Goal: Information Seeking & Learning: Learn about a topic

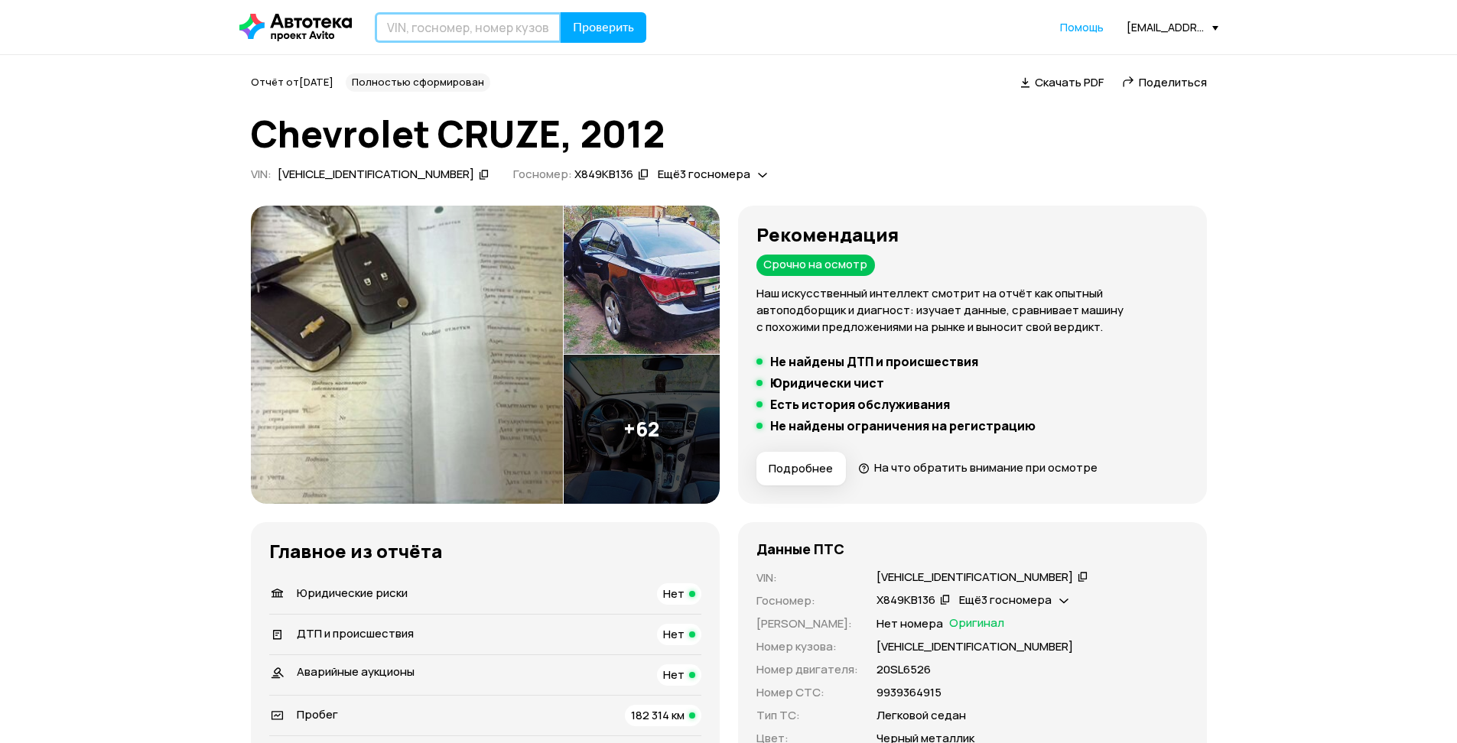
click at [464, 31] on input "text" at bounding box center [468, 27] width 187 height 31
type input "[VEHICLE_IDENTIFICATION_NUMBER]"
click at [622, 18] on button "Проверить" at bounding box center [603, 27] width 86 height 31
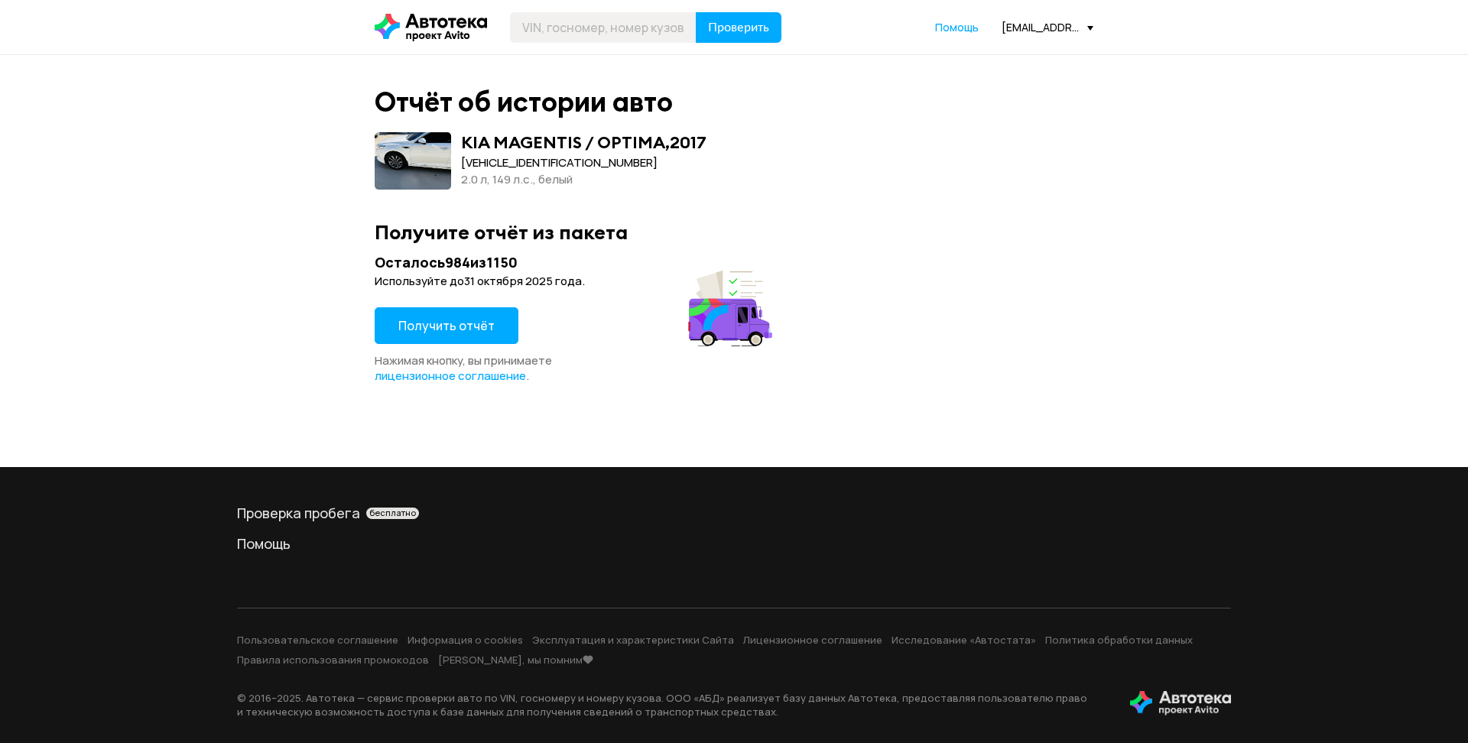
click at [478, 338] on button "Получить отчёт" at bounding box center [447, 325] width 144 height 37
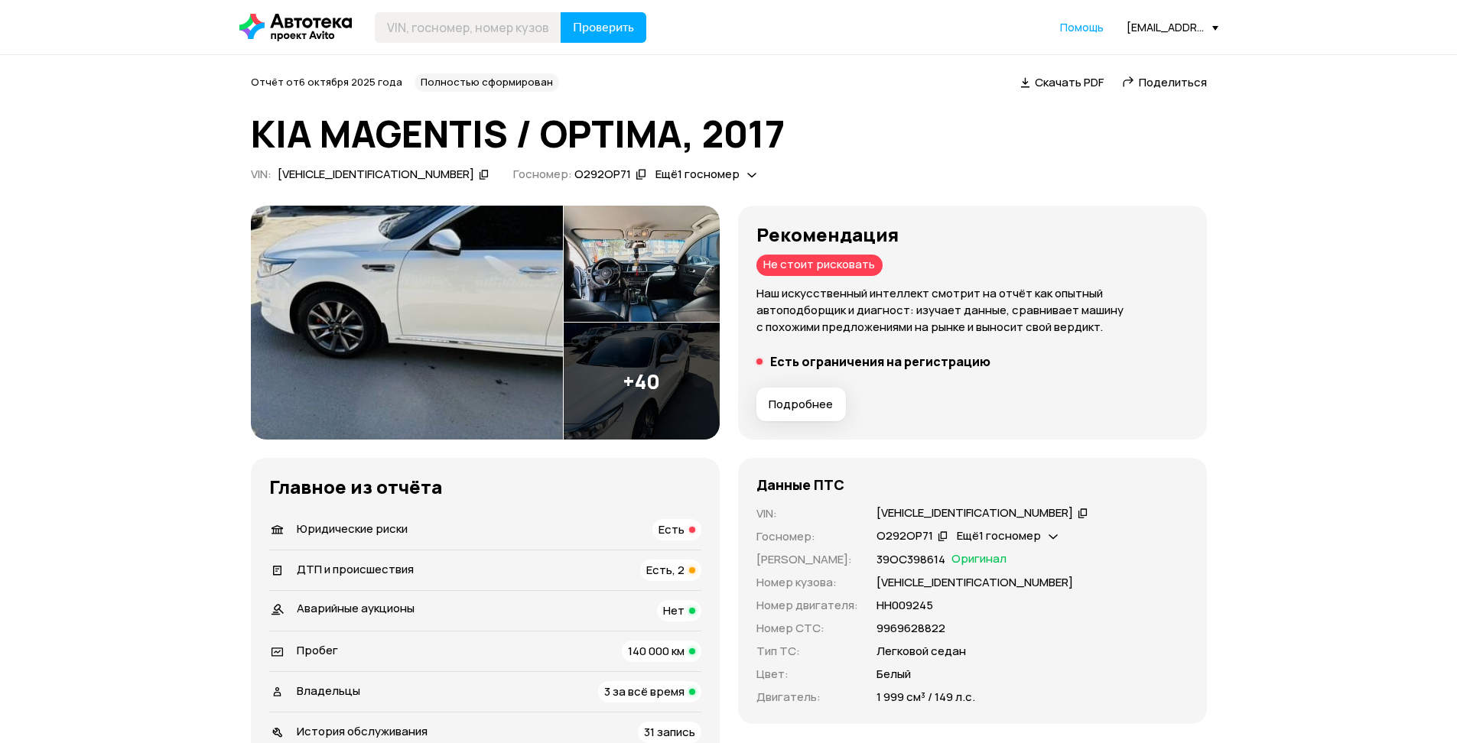
click at [687, 526] on div "Есть" at bounding box center [676, 529] width 49 height 21
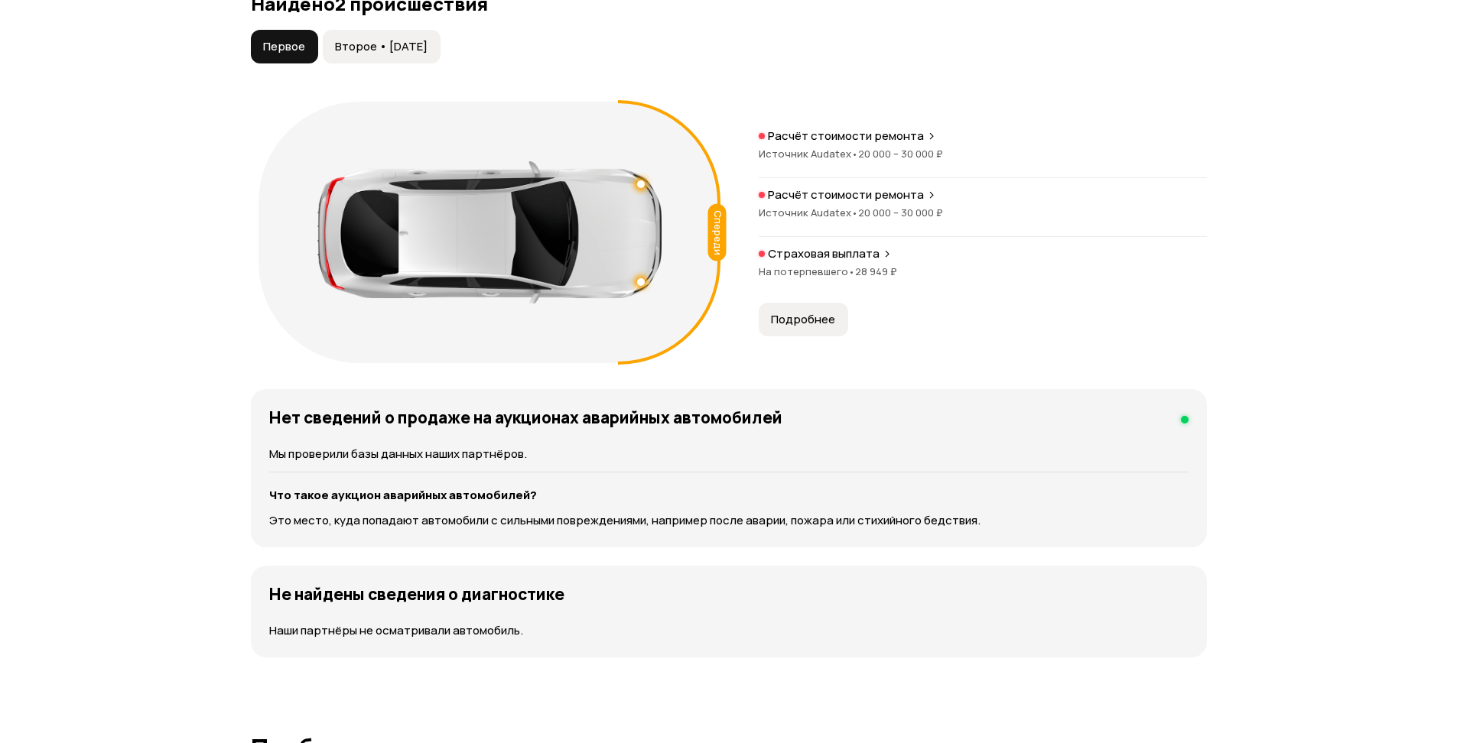
scroll to position [1378, 0]
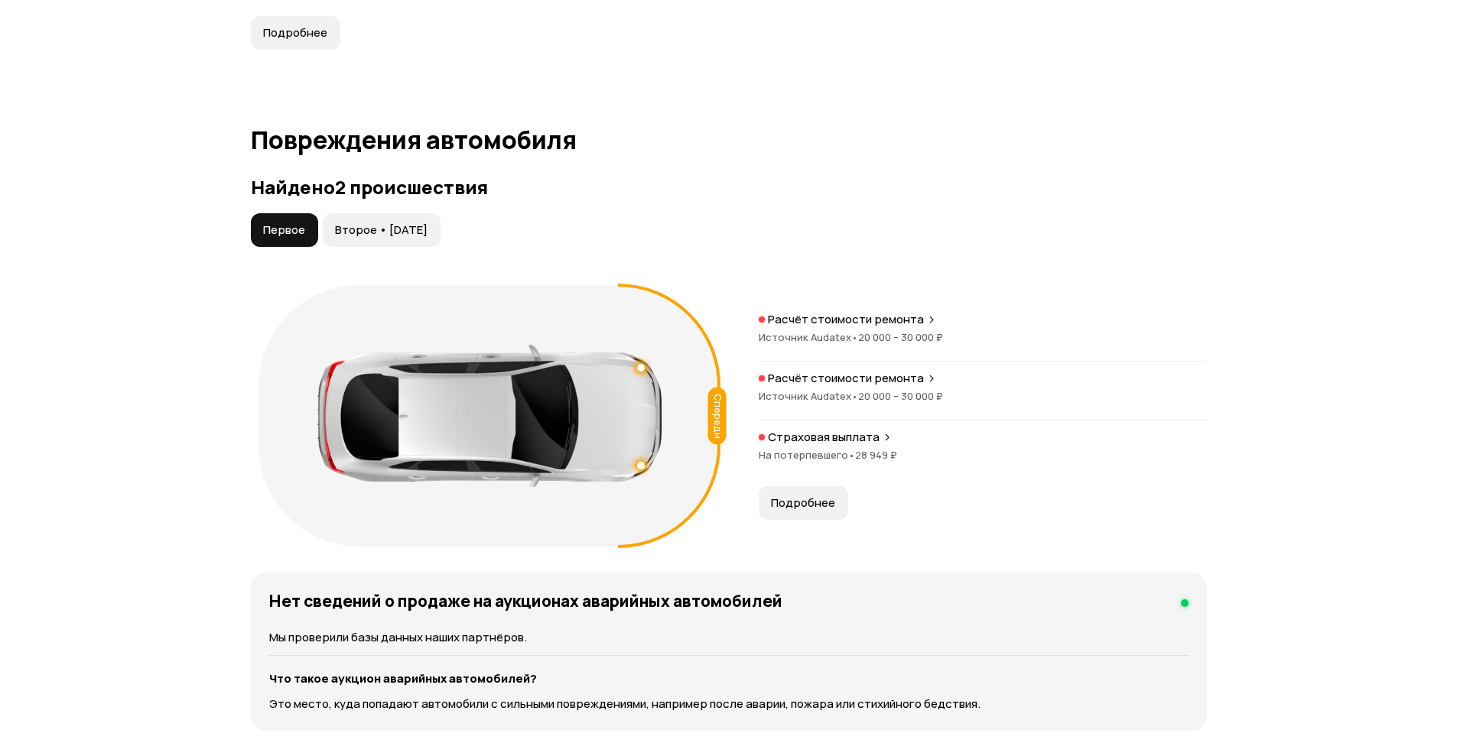
click at [410, 232] on span "Второе • [DATE]" at bounding box center [381, 230] width 93 height 15
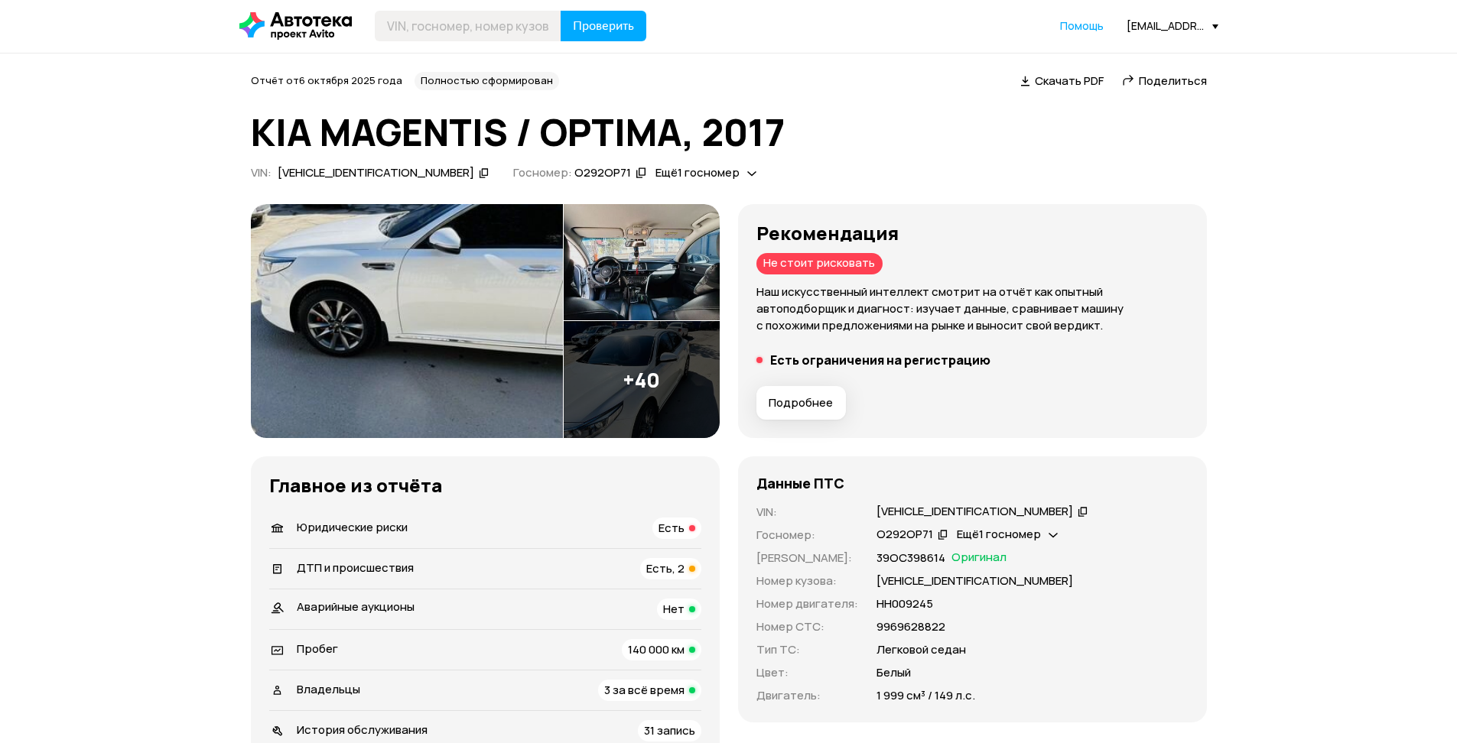
scroll to position [0, 0]
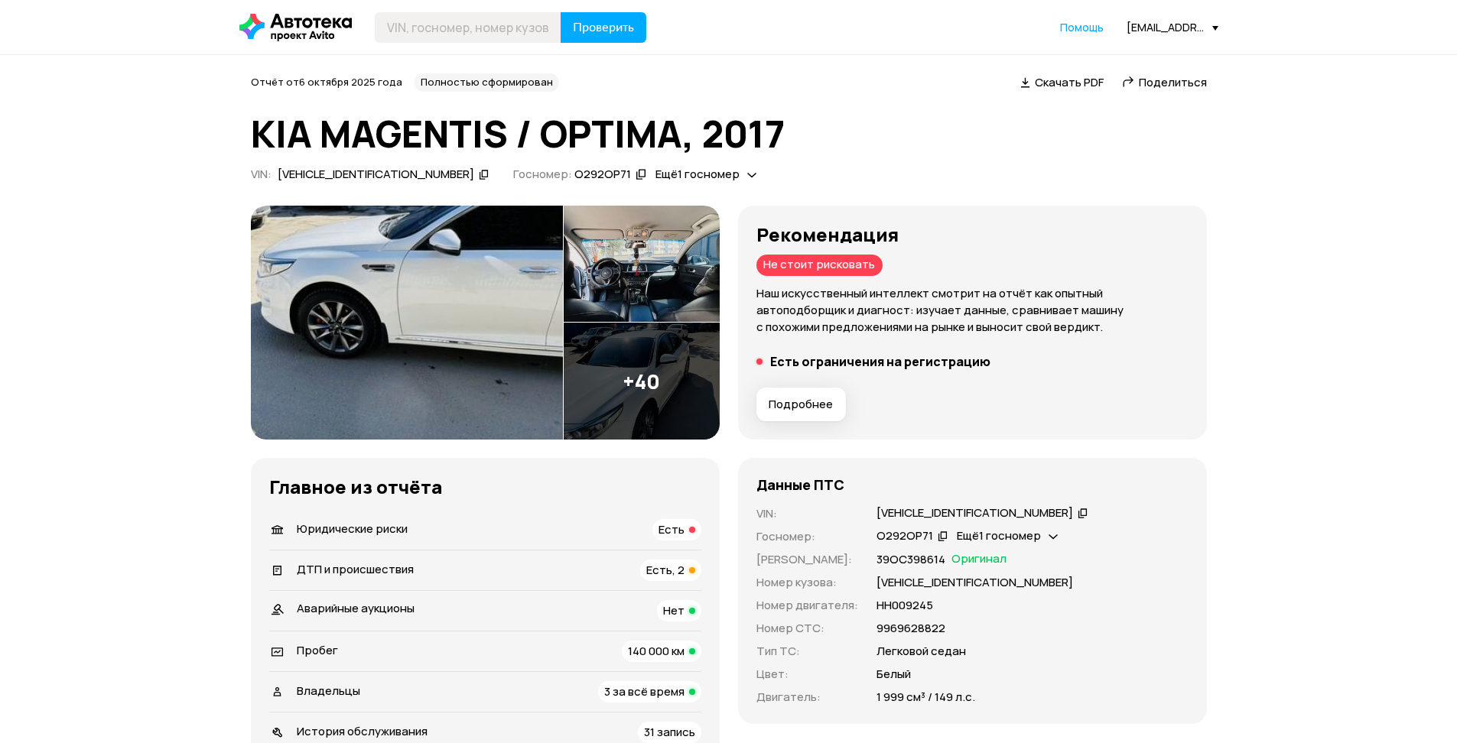
click at [479, 178] on icon at bounding box center [484, 174] width 11 height 15
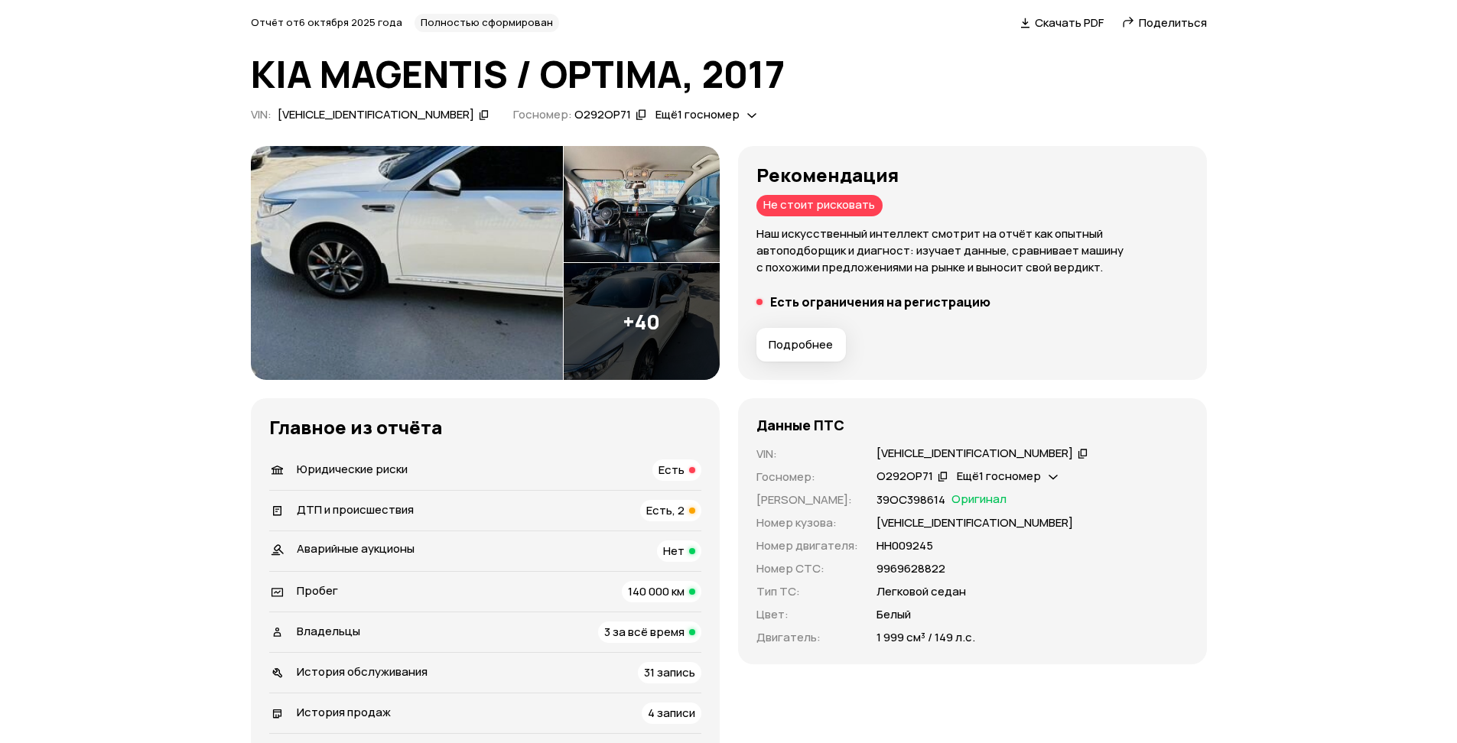
scroll to position [92, 0]
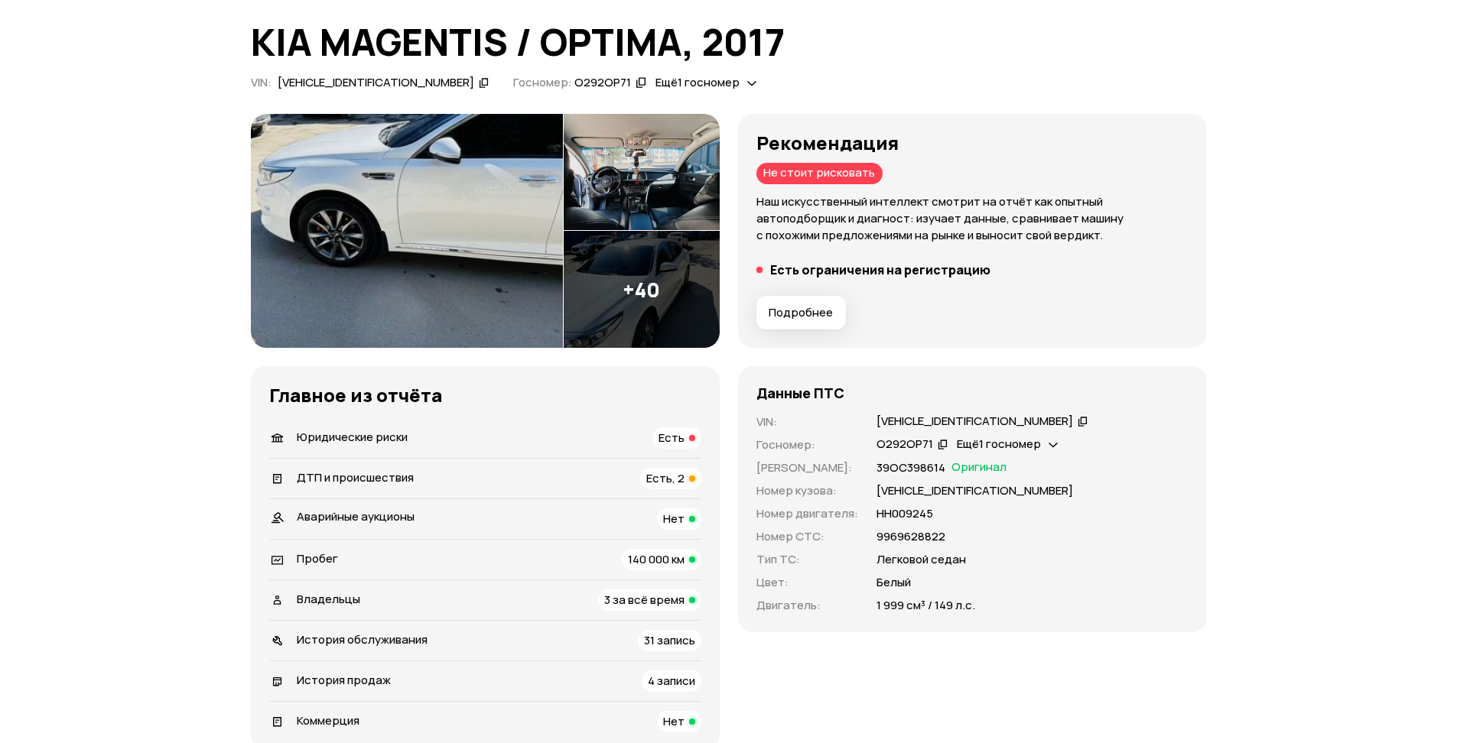
click at [677, 482] on span "Есть, 2" at bounding box center [665, 478] width 38 height 16
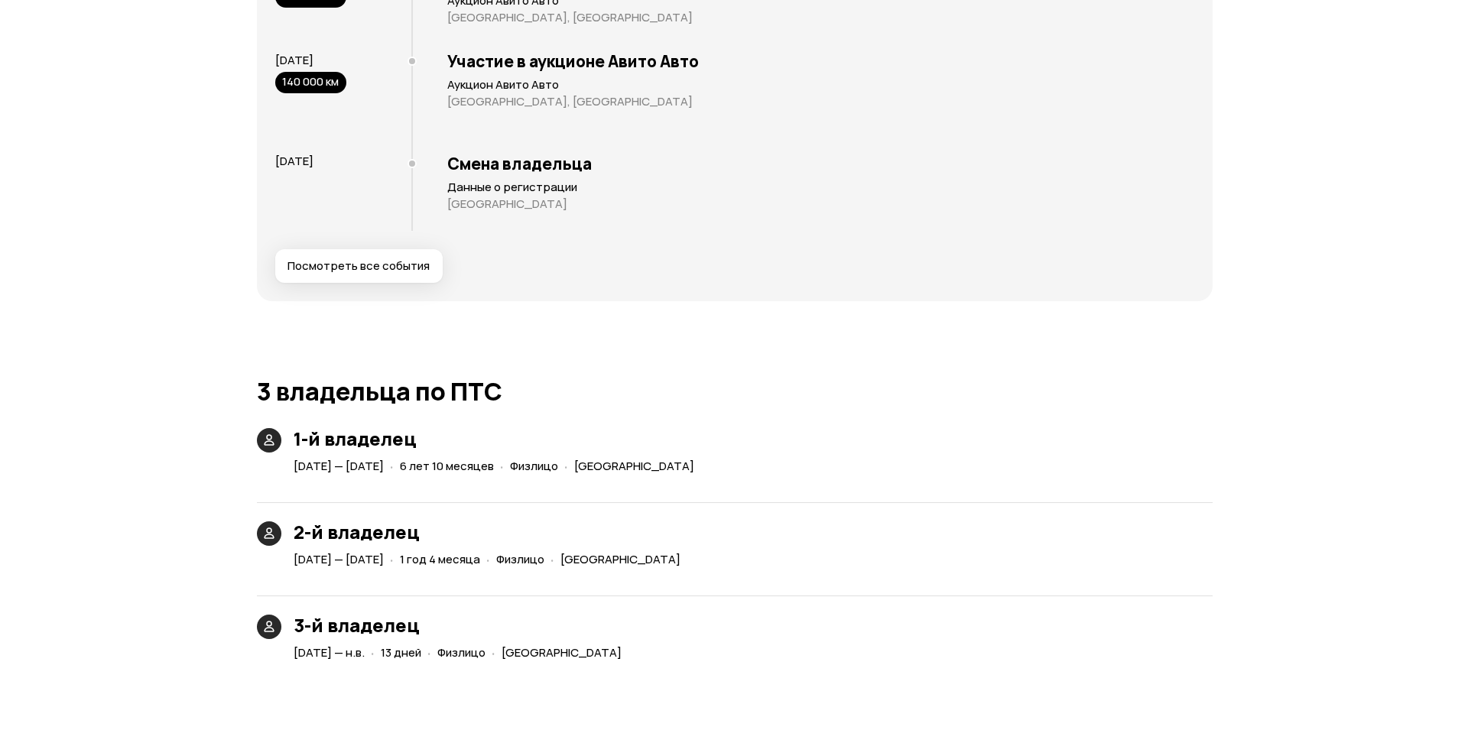
scroll to position [3064, 0]
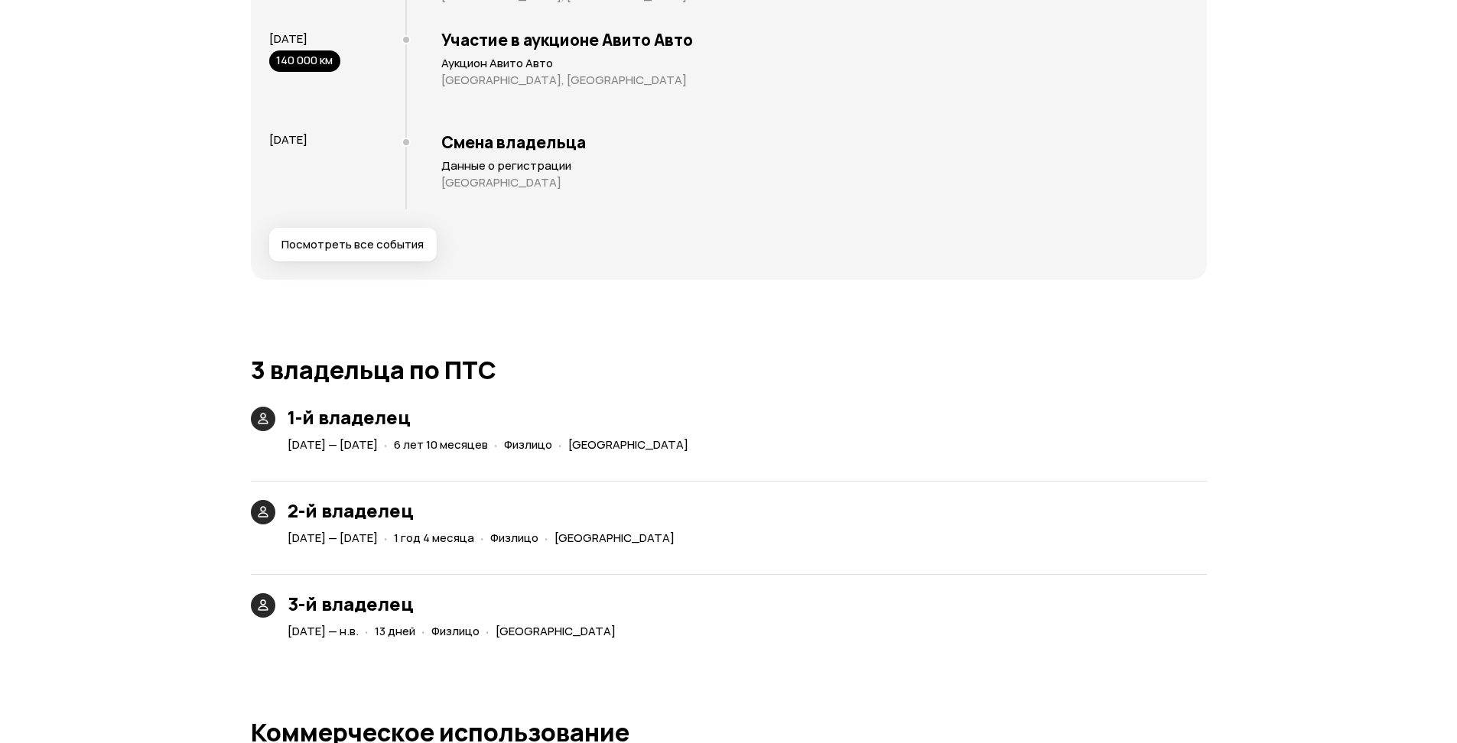
click at [387, 258] on button "Посмотреть все события" at bounding box center [352, 245] width 167 height 34
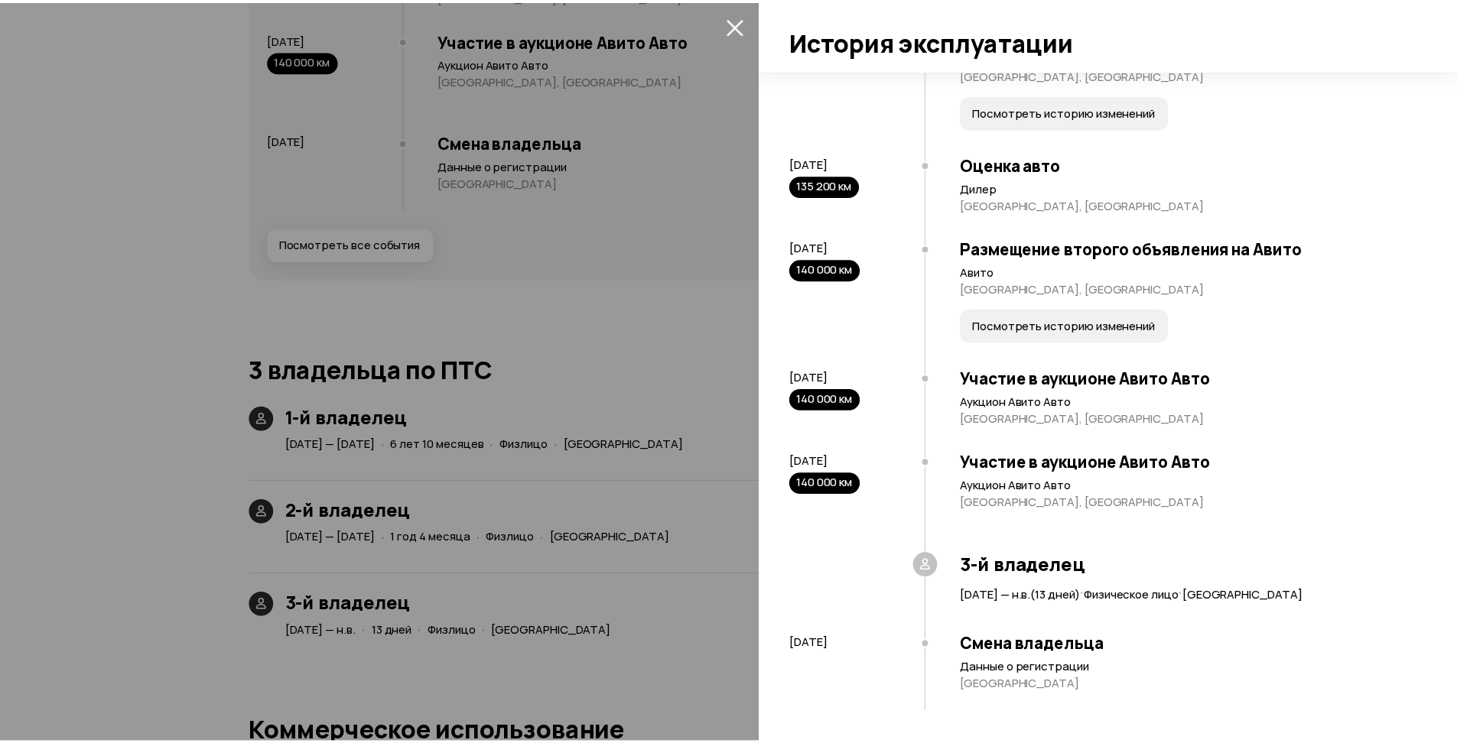
scroll to position [3024, 0]
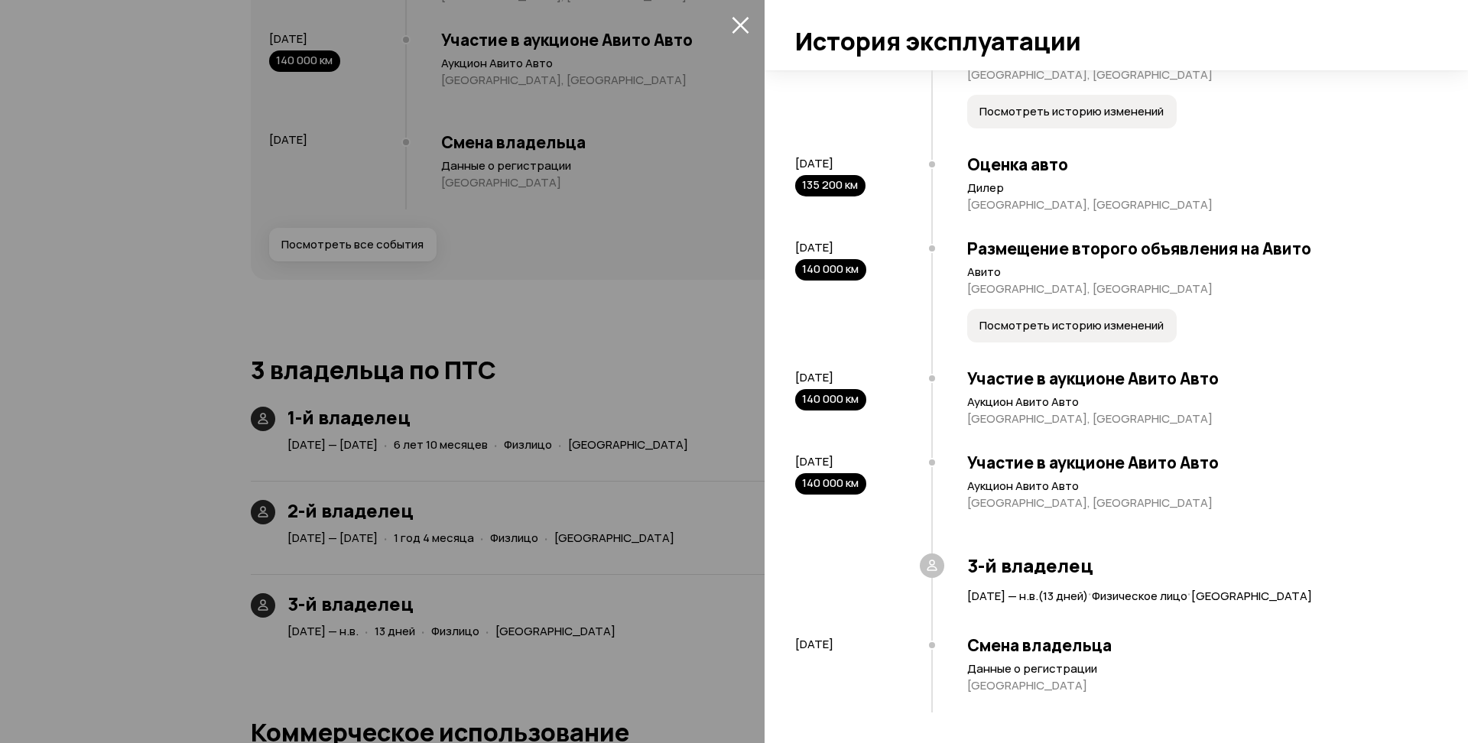
click at [742, 29] on icon "закрыть" at bounding box center [741, 25] width 18 height 18
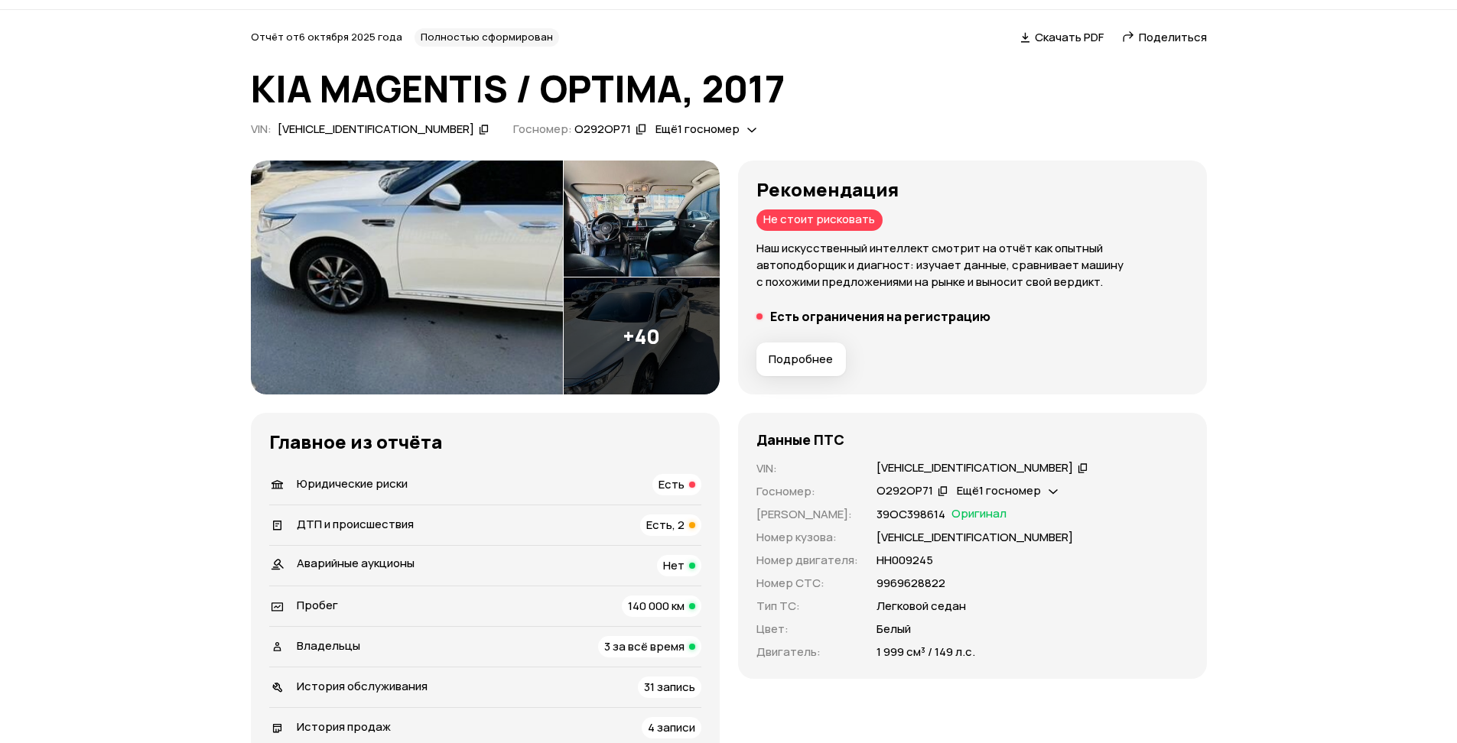
scroll to position [0, 0]
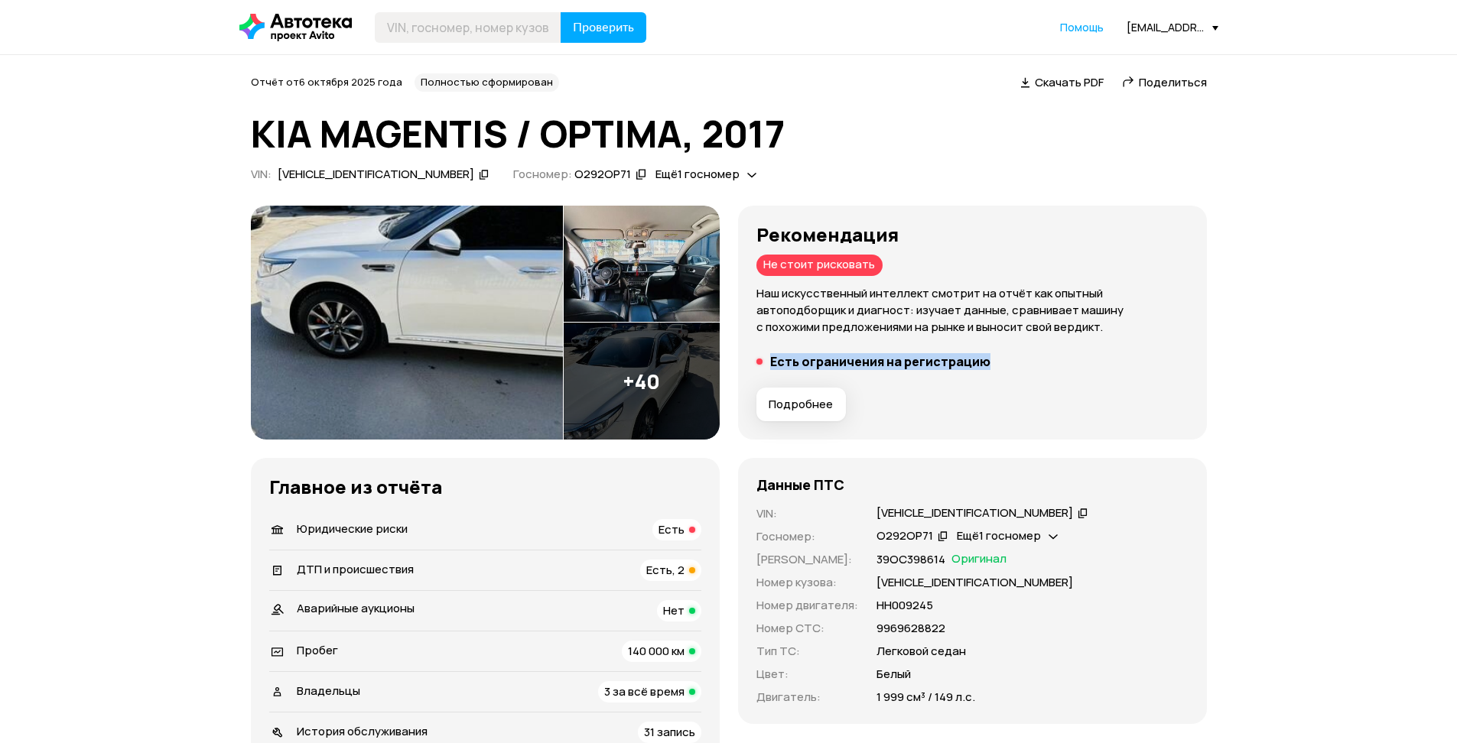
drag, startPoint x: 754, startPoint y: 367, endPoint x: 1081, endPoint y: 356, distance: 327.4
click at [1081, 356] on li "Есть ограничения на регистрацию" at bounding box center [972, 361] width 432 height 15
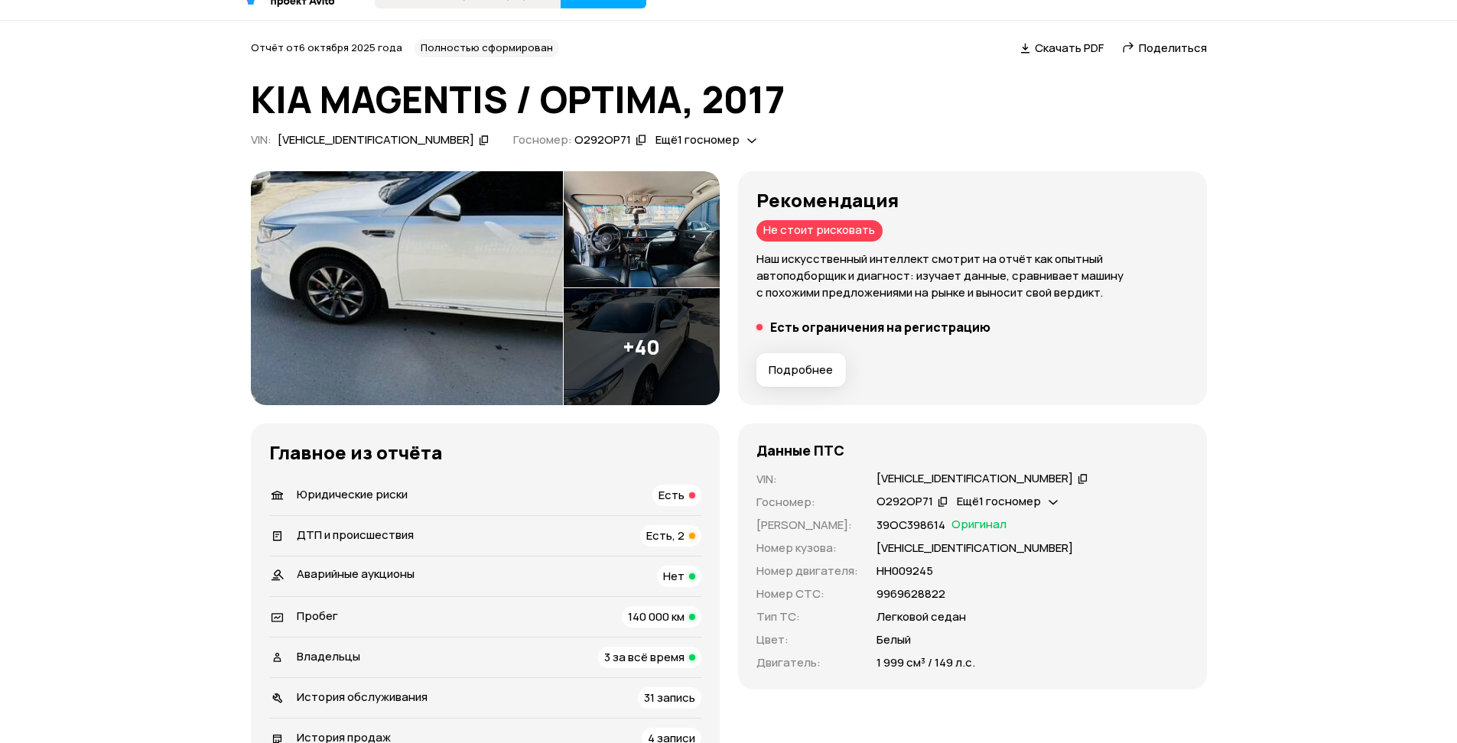
scroll to position [92, 0]
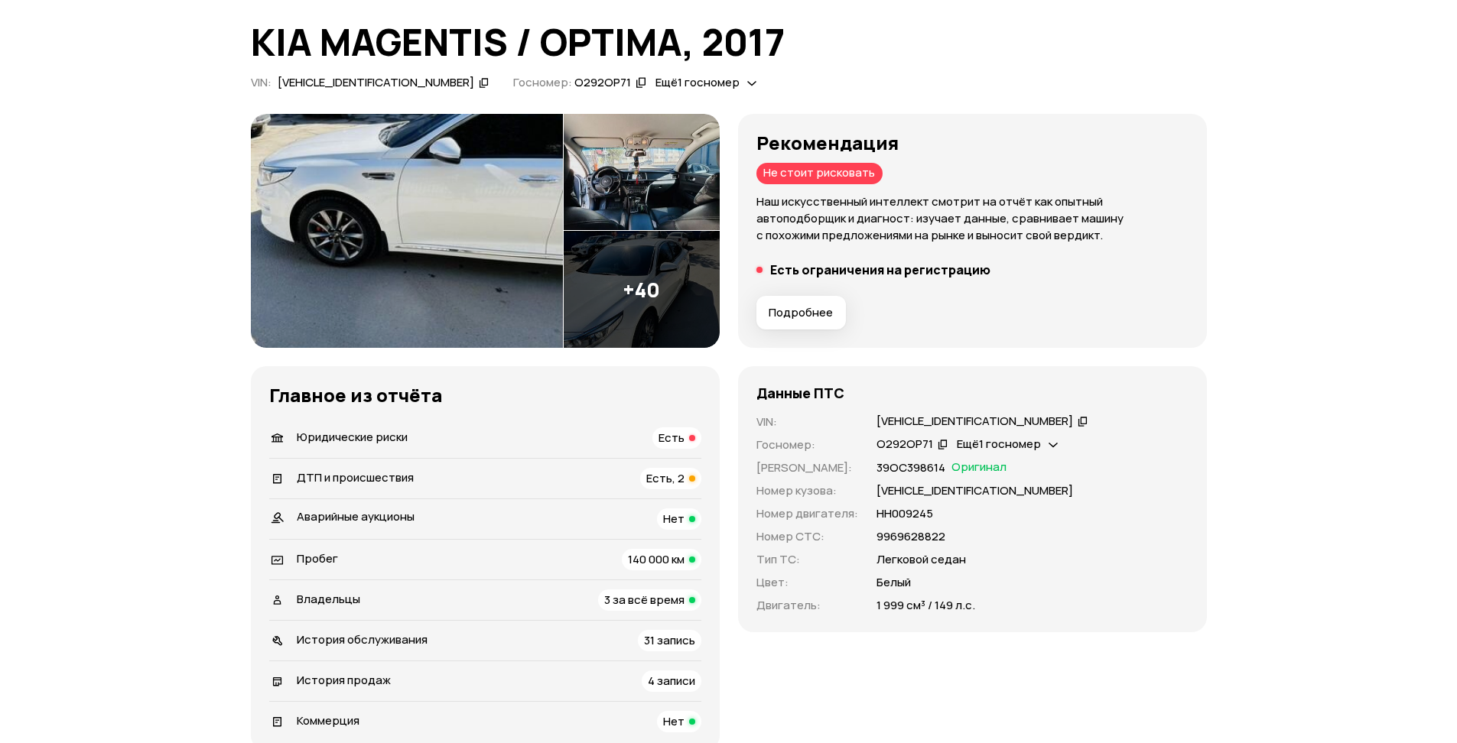
click at [673, 440] on span "Есть" at bounding box center [671, 438] width 26 height 16
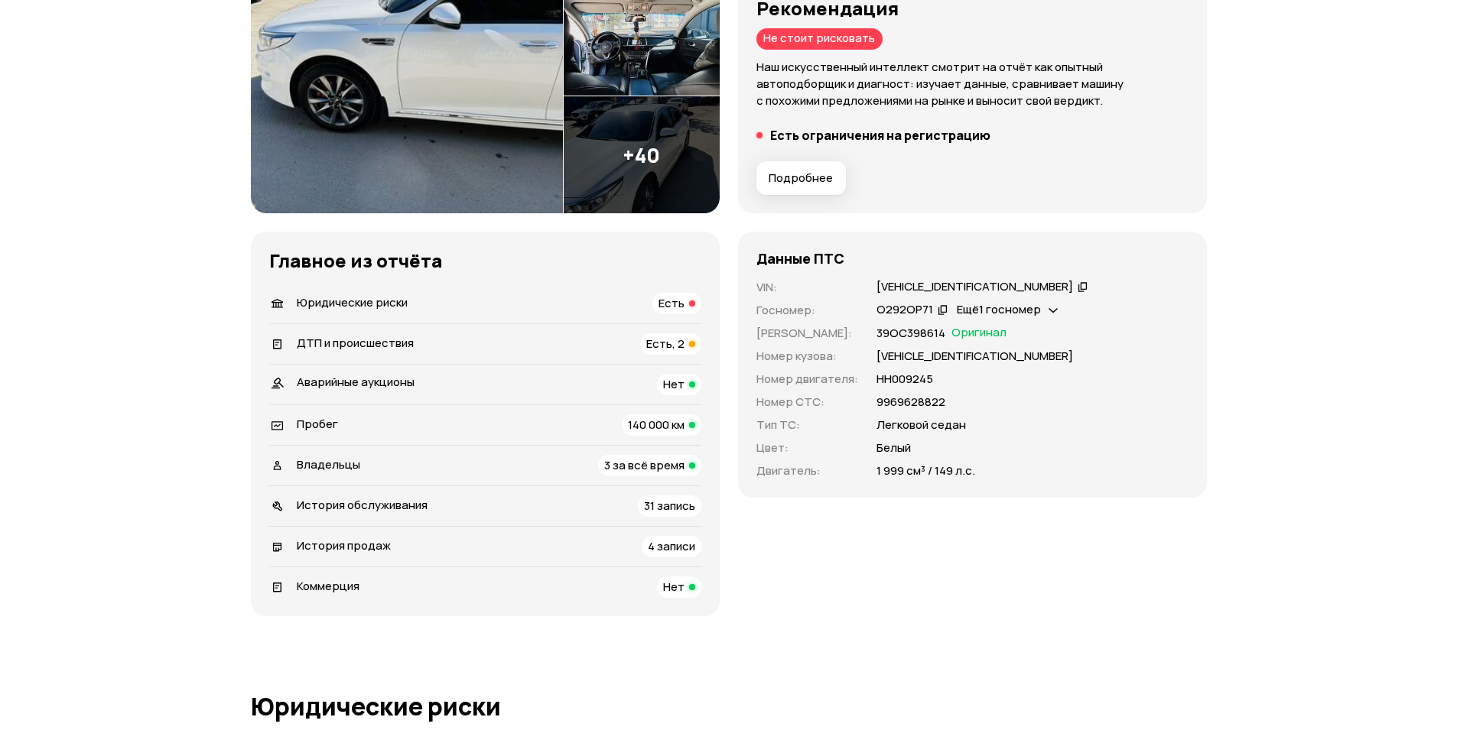
scroll to position [0, 0]
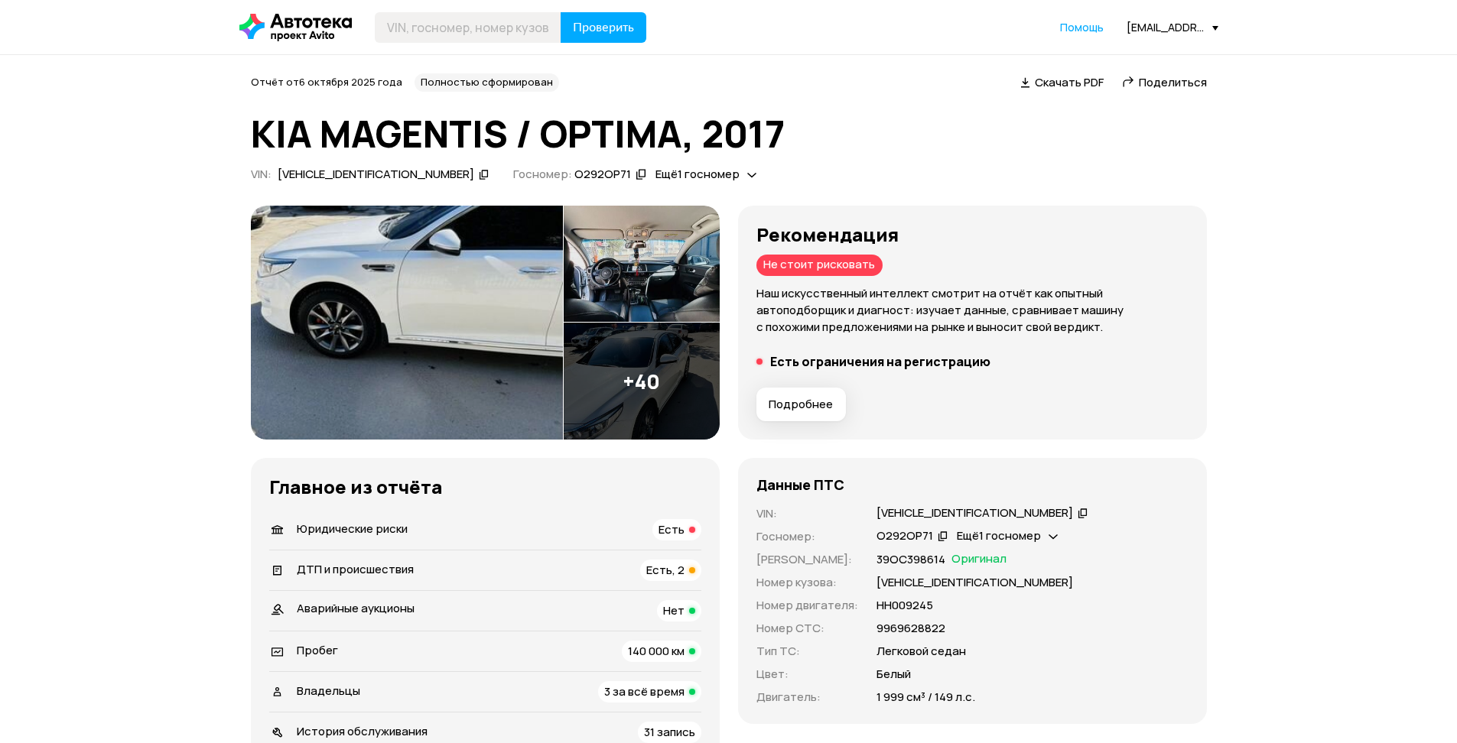
click at [488, 324] on img at bounding box center [407, 323] width 312 height 235
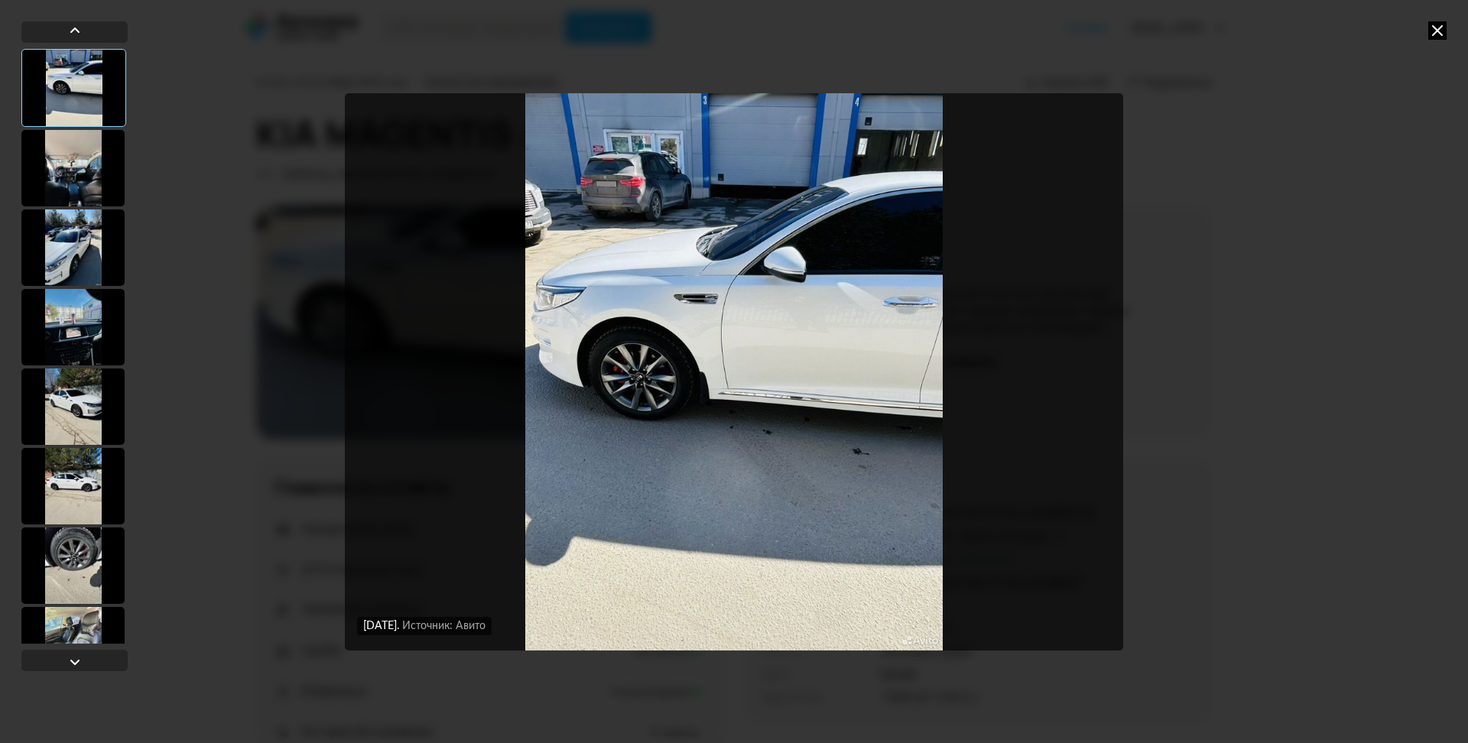
click at [1437, 24] on icon at bounding box center [1437, 30] width 18 height 18
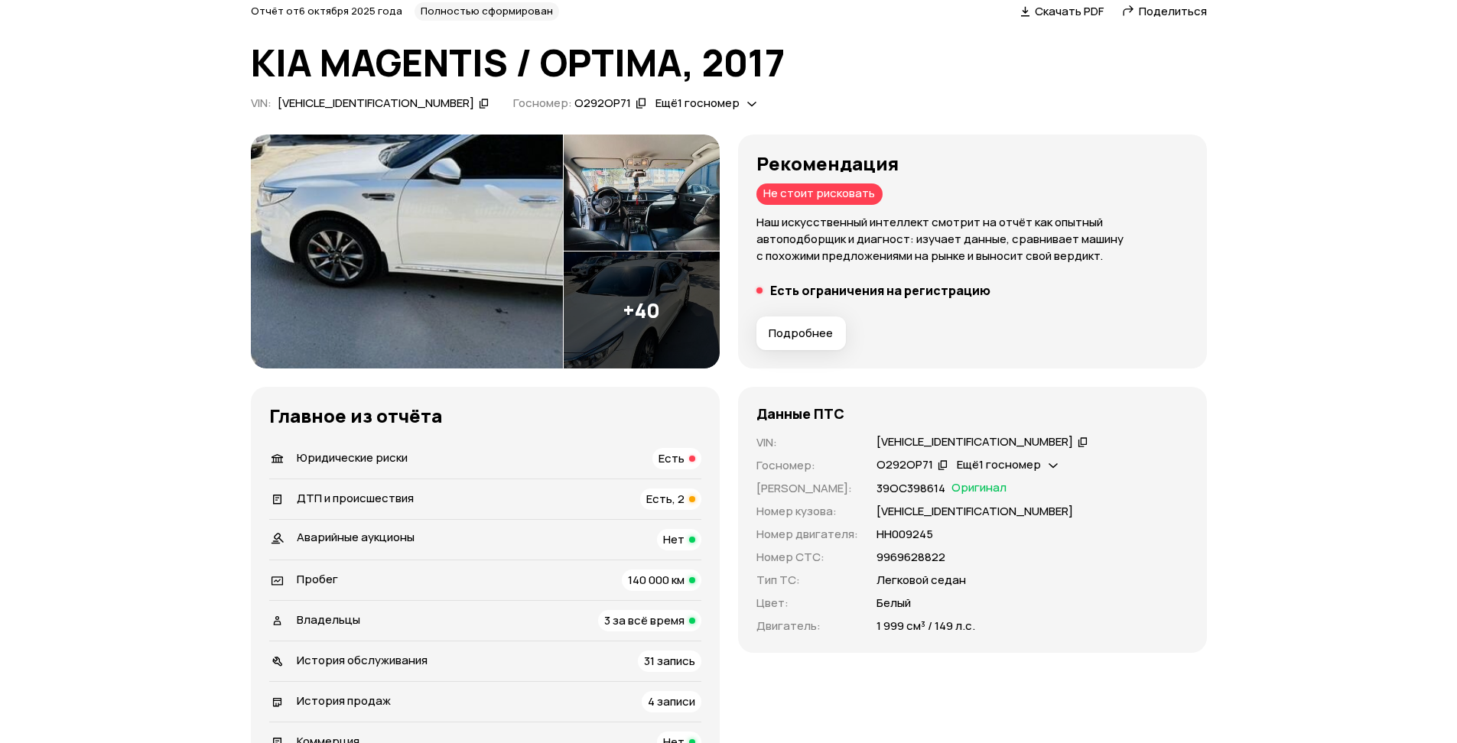
scroll to position [184, 0]
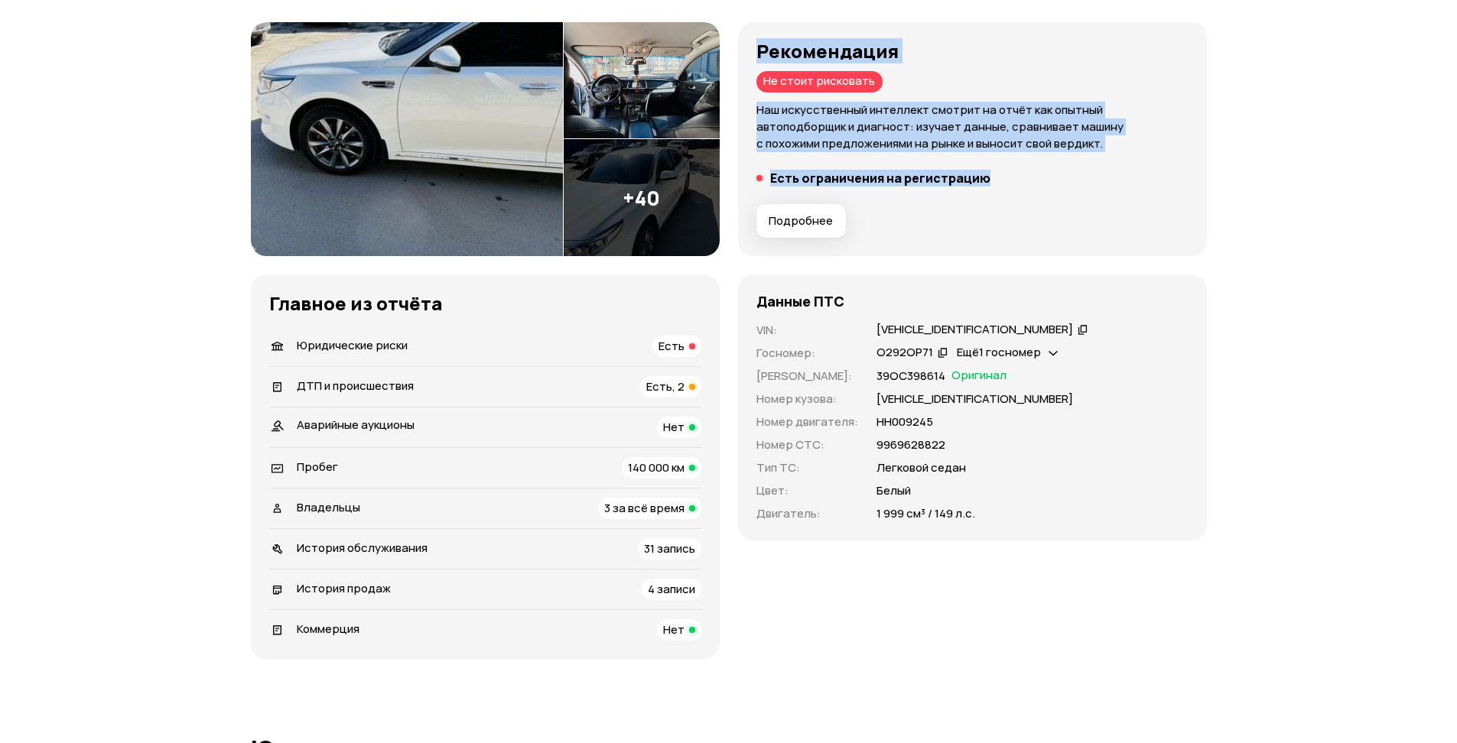
drag, startPoint x: 758, startPoint y: 48, endPoint x: 997, endPoint y: 177, distance: 271.6
click at [997, 177] on div "Рекомендация Не стоит рисковать Наш искусственный интеллект смотрит на отчёт ка…" at bounding box center [972, 140] width 432 height 198
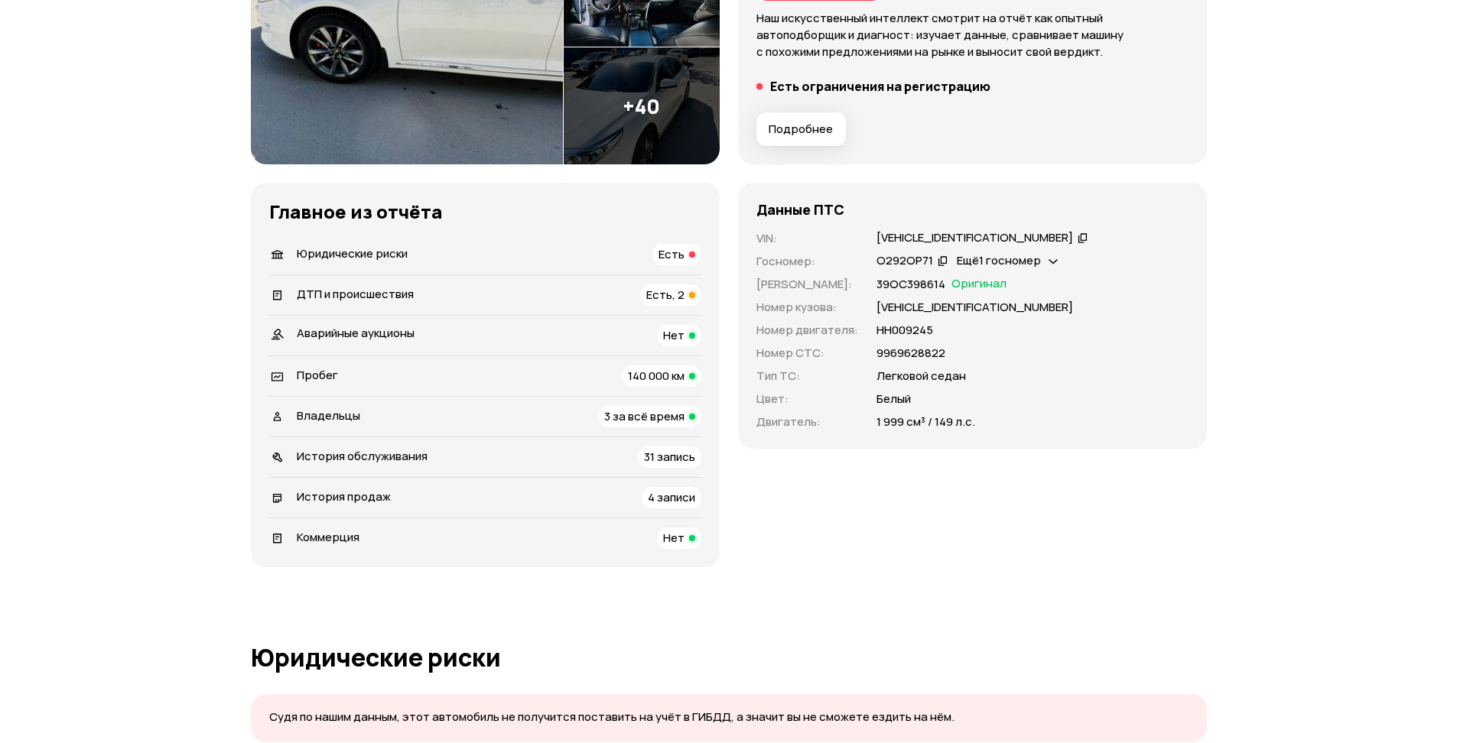
click at [681, 300] on span "Есть, 2" at bounding box center [665, 295] width 38 height 16
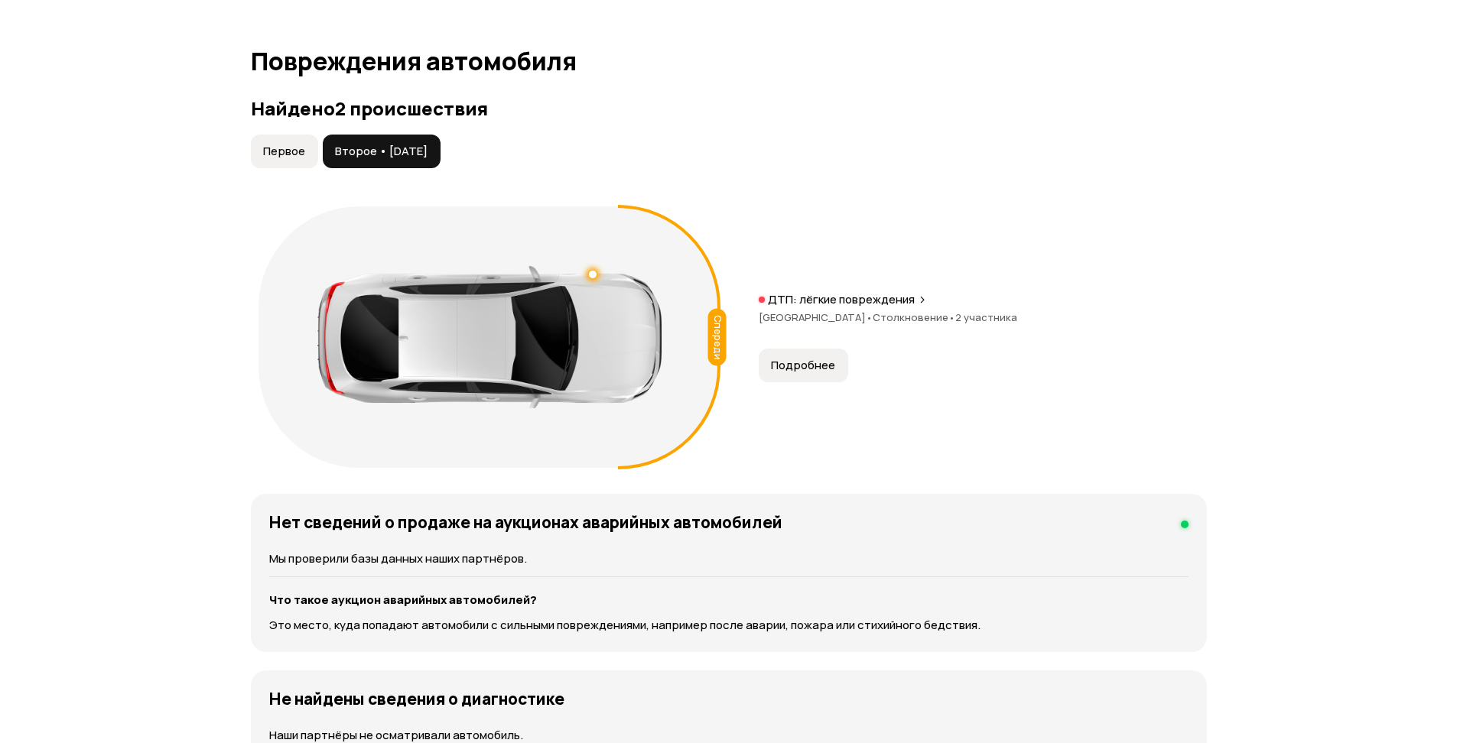
scroll to position [1412, 0]
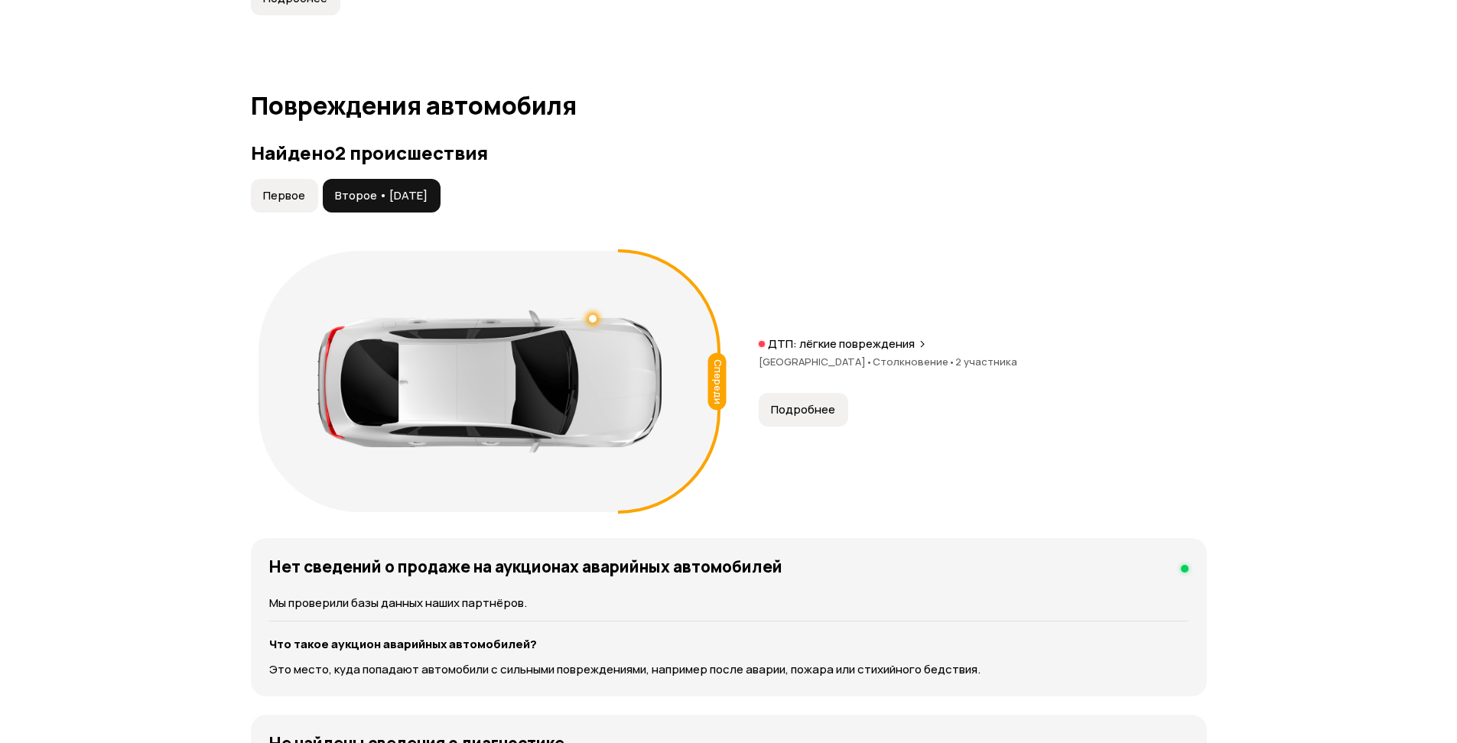
click at [296, 206] on button "Первое" at bounding box center [284, 196] width 67 height 34
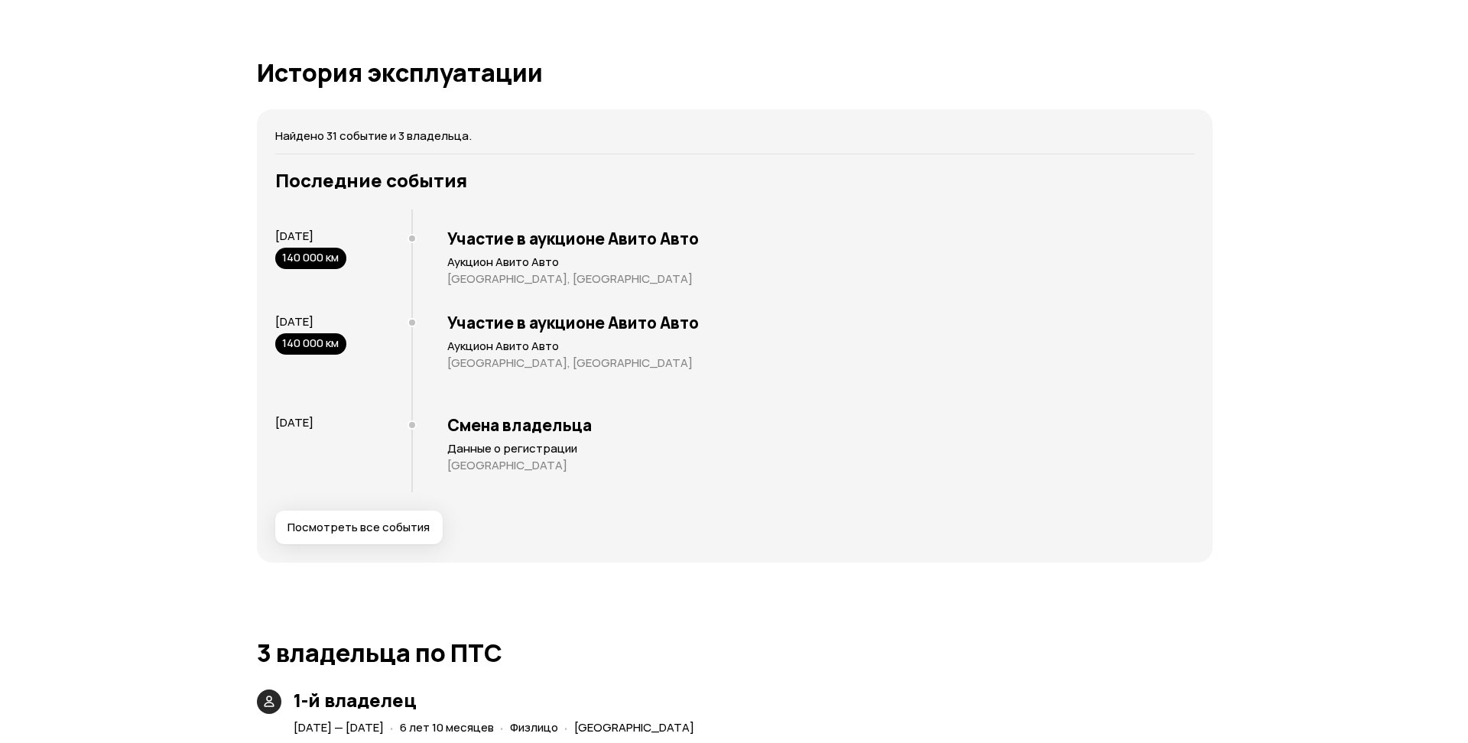
scroll to position [2789, 0]
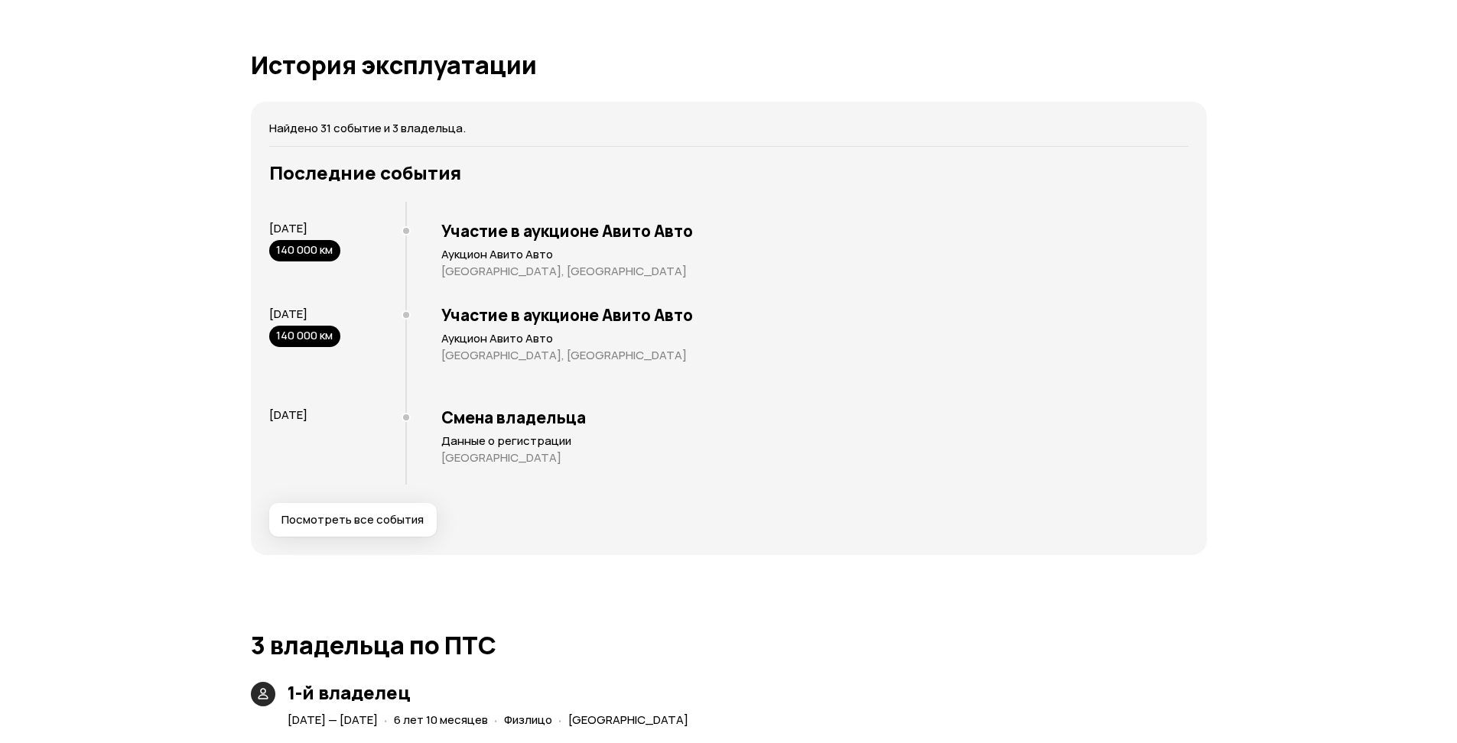
drag, startPoint x: 368, startPoint y: 492, endPoint x: 369, endPoint y: 503, distance: 10.7
click at [367, 493] on div "Последние события [DATE] 140 000 км Участие в аукционе Авито Авто Аукцион Авито…" at bounding box center [728, 349] width 919 height 375
click at [369, 503] on button "Посмотреть все события" at bounding box center [352, 520] width 167 height 34
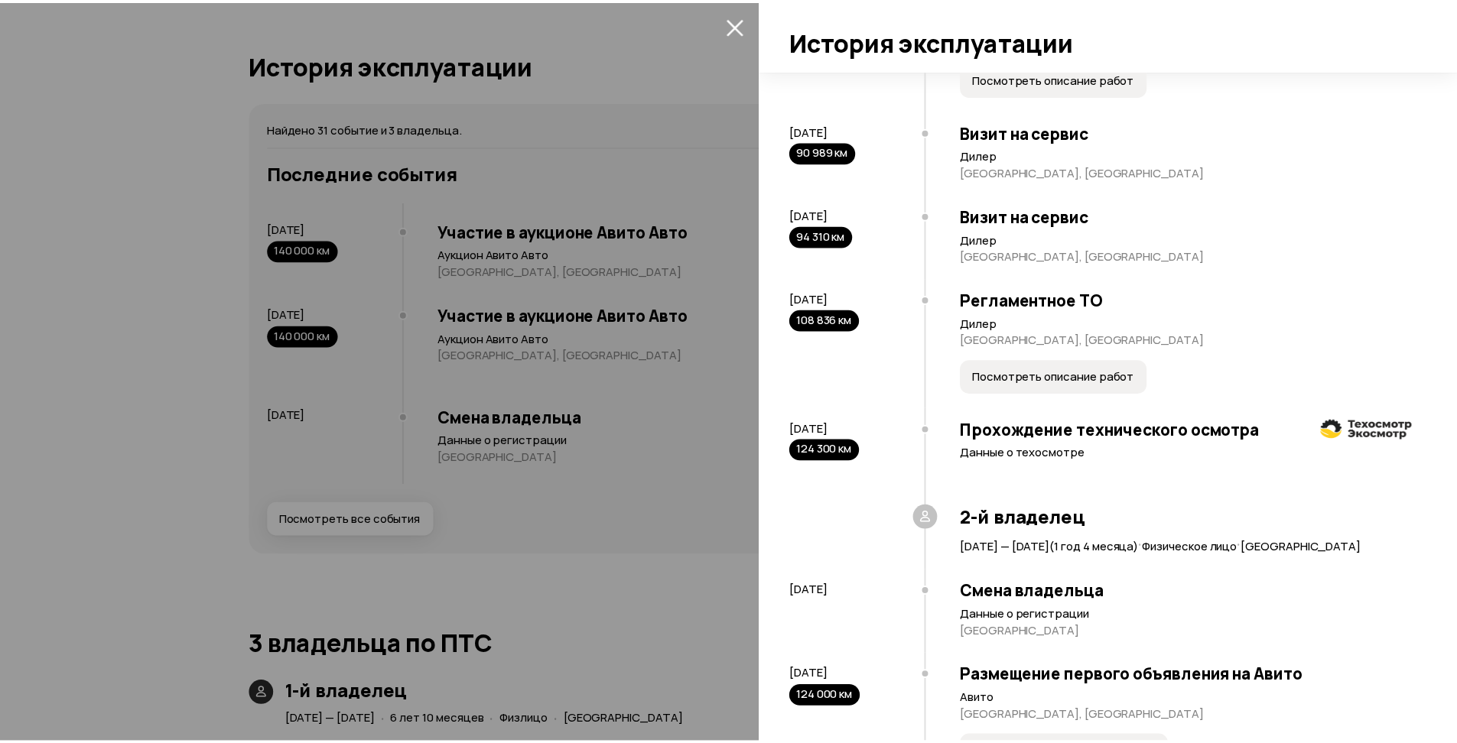
scroll to position [2661, 0]
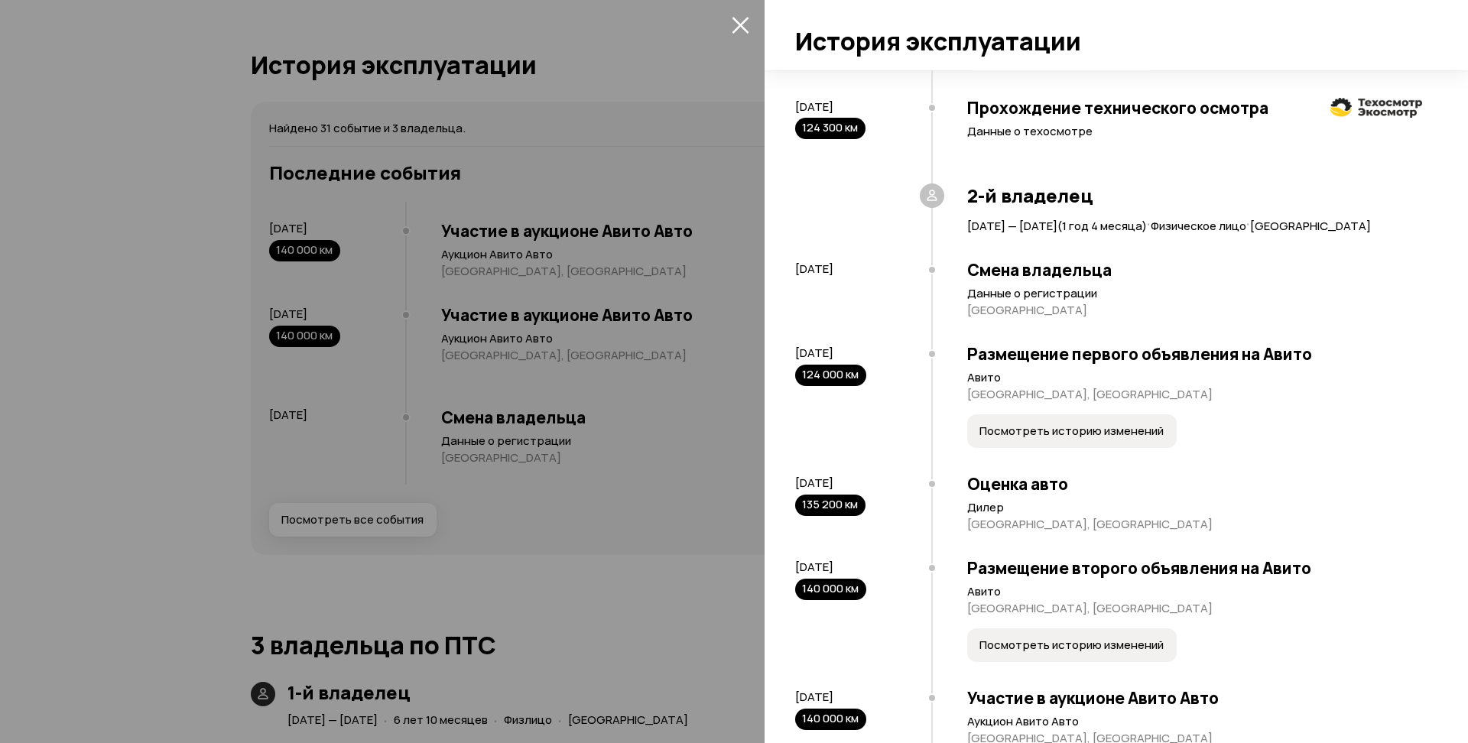
click at [736, 29] on icon "закрыть" at bounding box center [740, 25] width 17 height 17
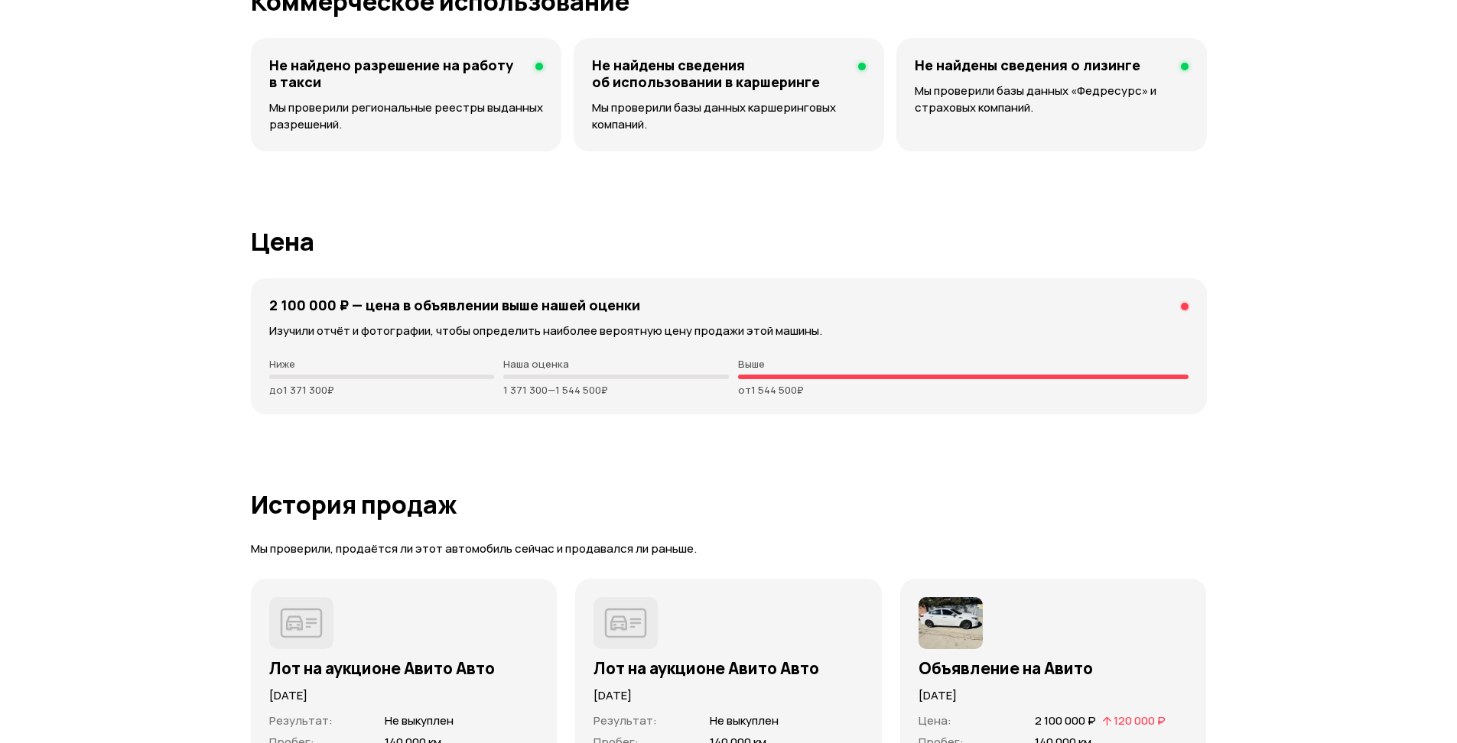
scroll to position [3798, 0]
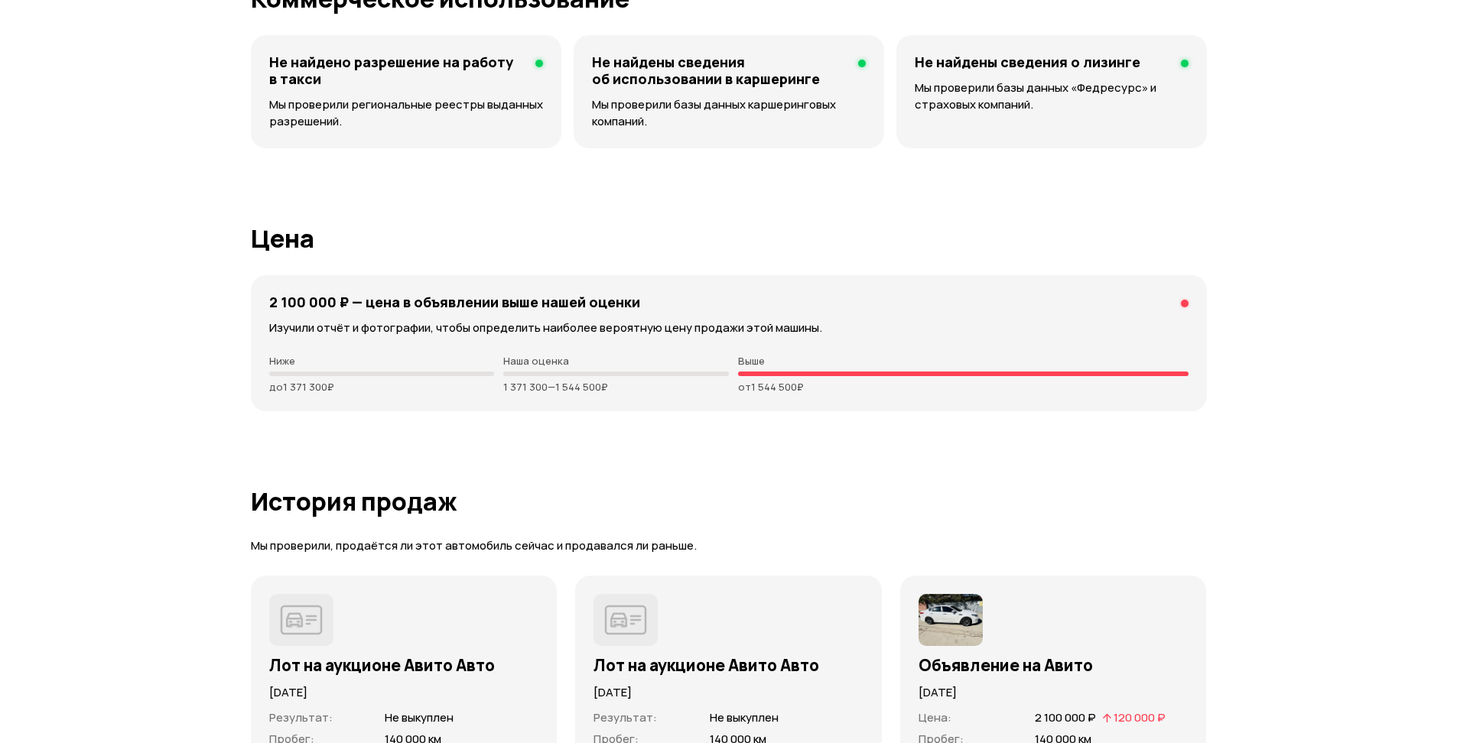
drag, startPoint x: 495, startPoint y: 385, endPoint x: 630, endPoint y: 471, distance: 159.9
click at [609, 398] on div "2 100 000 ₽ — цена в объявлении выше нашей оценки Изучили отчёт и фотографии, ч…" at bounding box center [729, 343] width 956 height 136
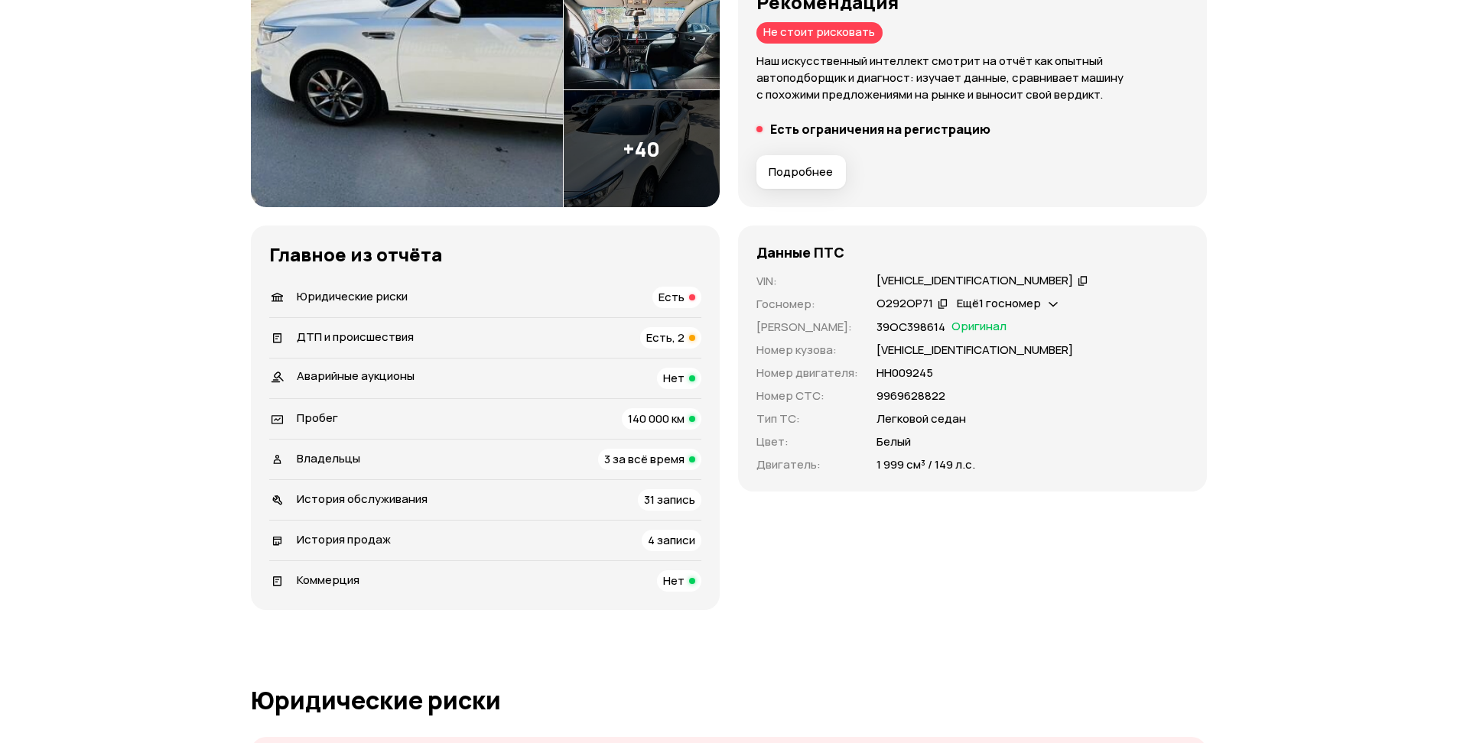
scroll to position [0, 0]
